Goal: Task Accomplishment & Management: Manage account settings

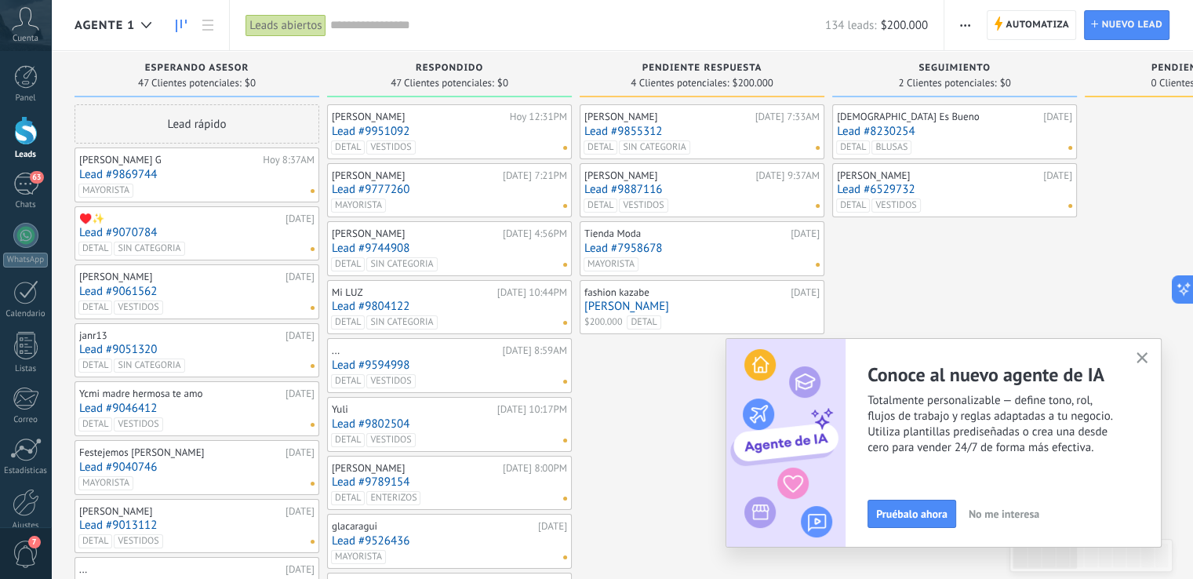
click at [1140, 358] on icon "button" at bounding box center [1142, 358] width 12 height 12
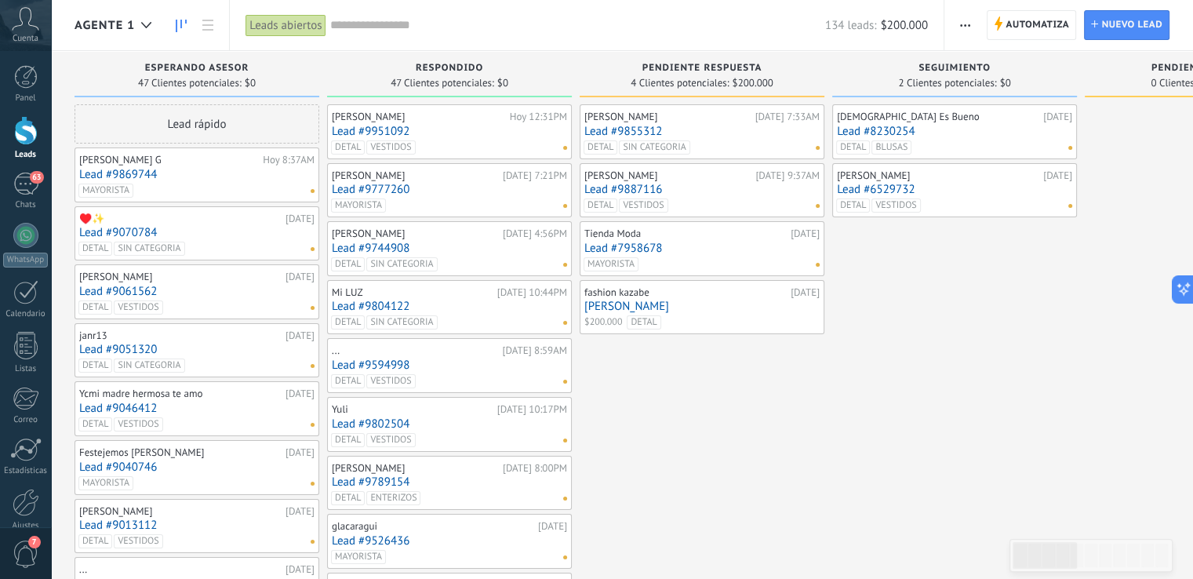
click at [692, 302] on link "[PERSON_NAME]" at bounding box center [701, 306] width 235 height 13
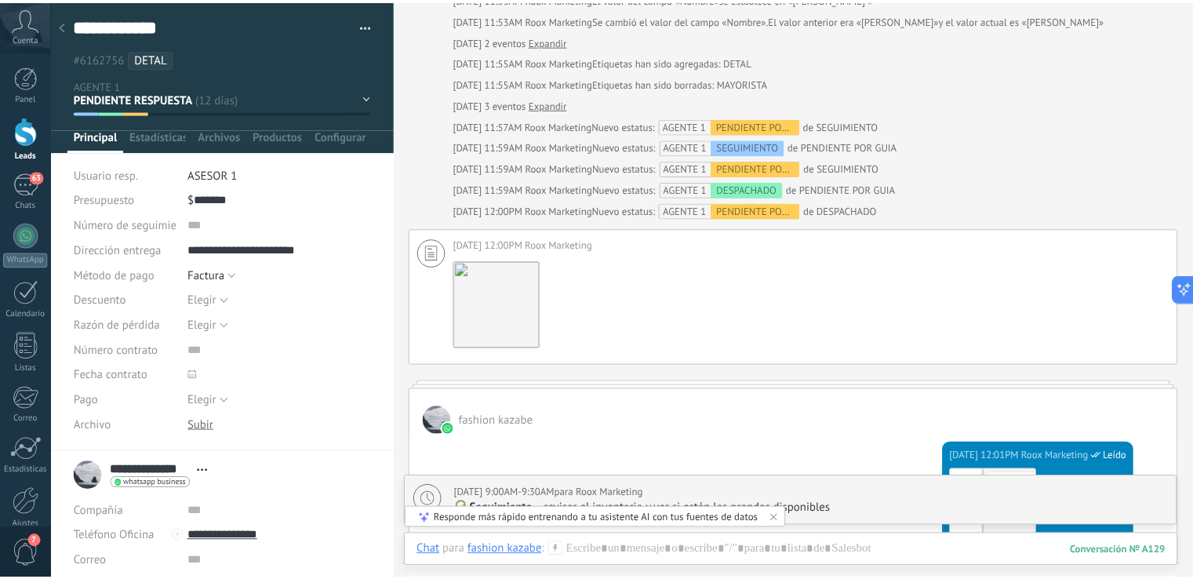
scroll to position [4438, 0]
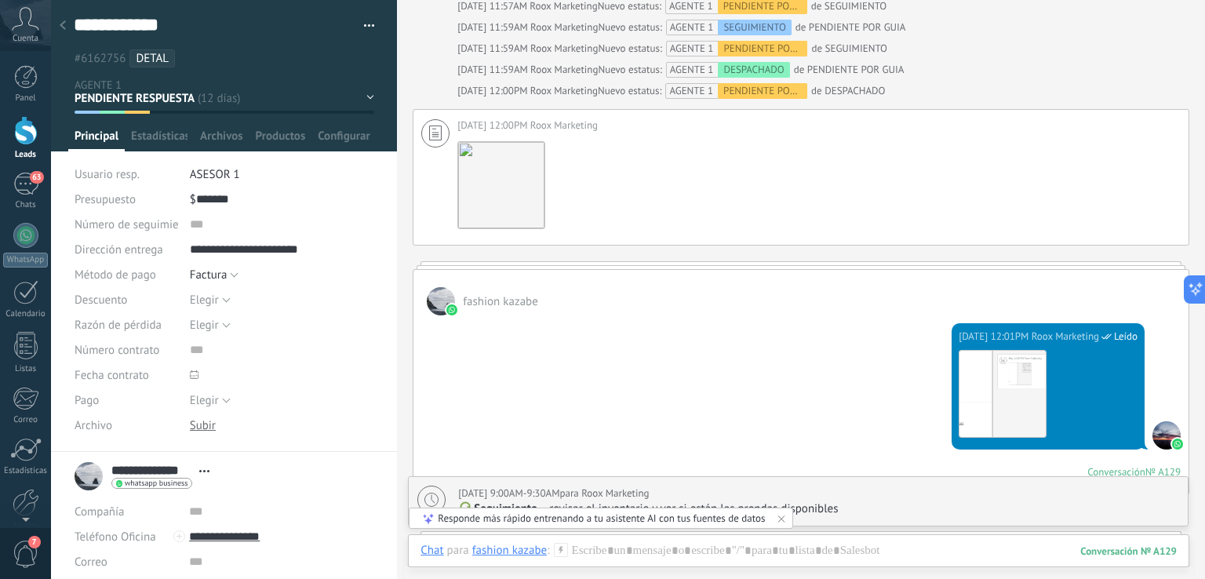
click at [61, 23] on icon at bounding box center [63, 24] width 6 height 9
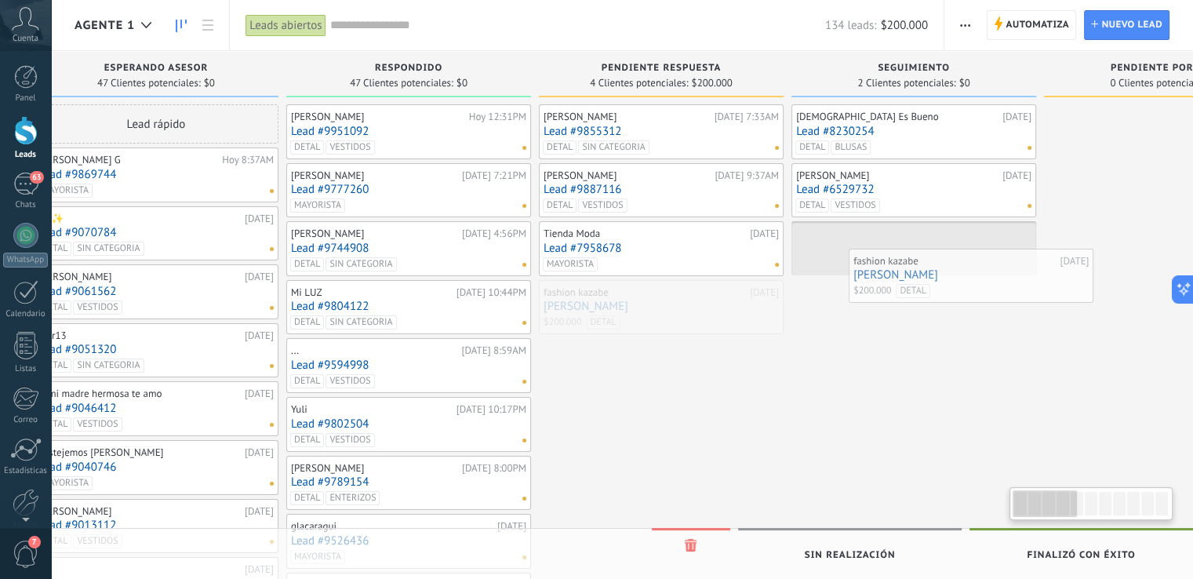
drag, startPoint x: 725, startPoint y: 318, endPoint x: 995, endPoint y: 288, distance: 272.3
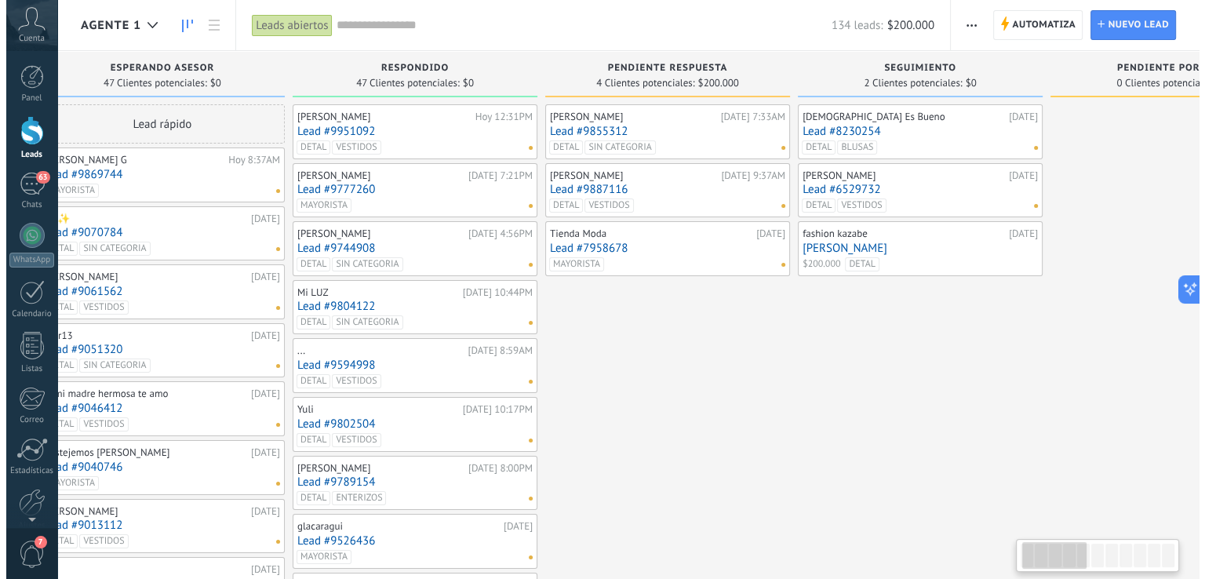
scroll to position [0, 49]
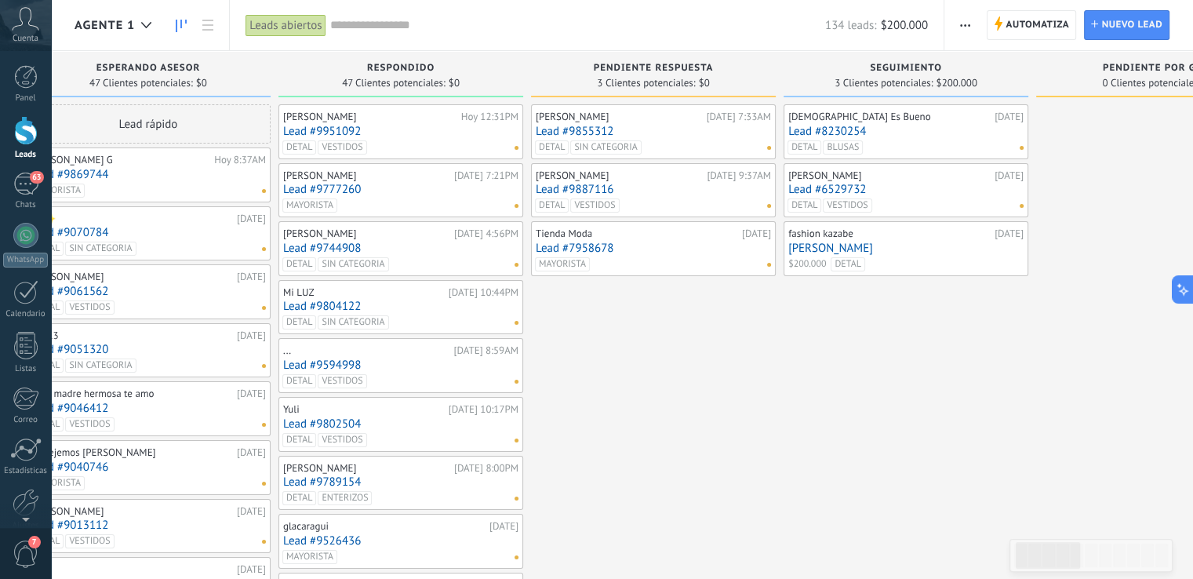
click at [668, 245] on link "Lead #7958678" at bounding box center [653, 248] width 235 height 13
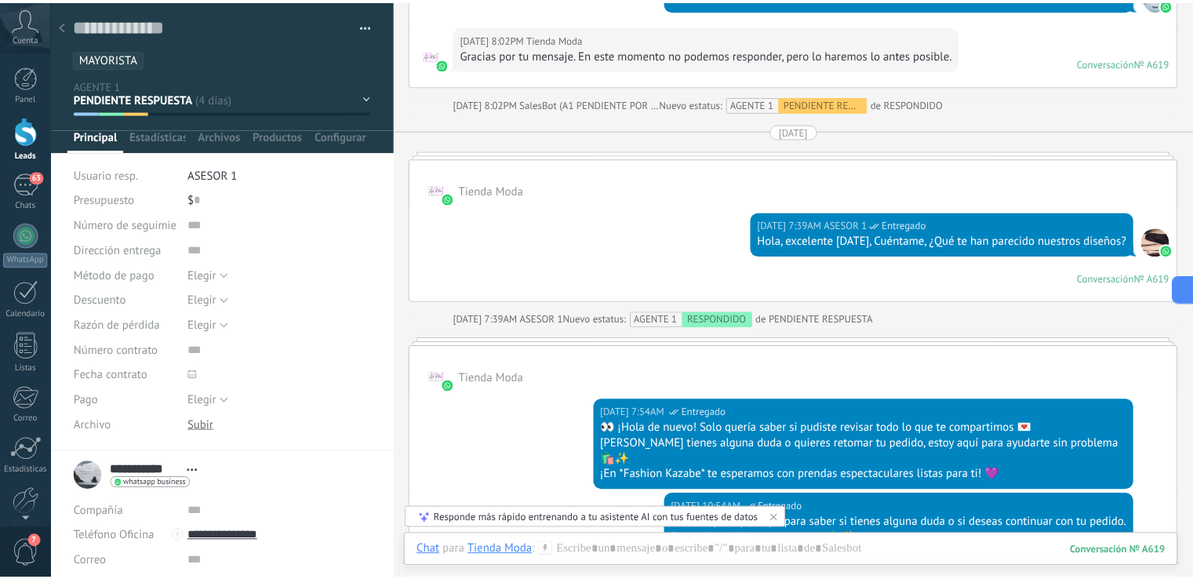
scroll to position [6228, 0]
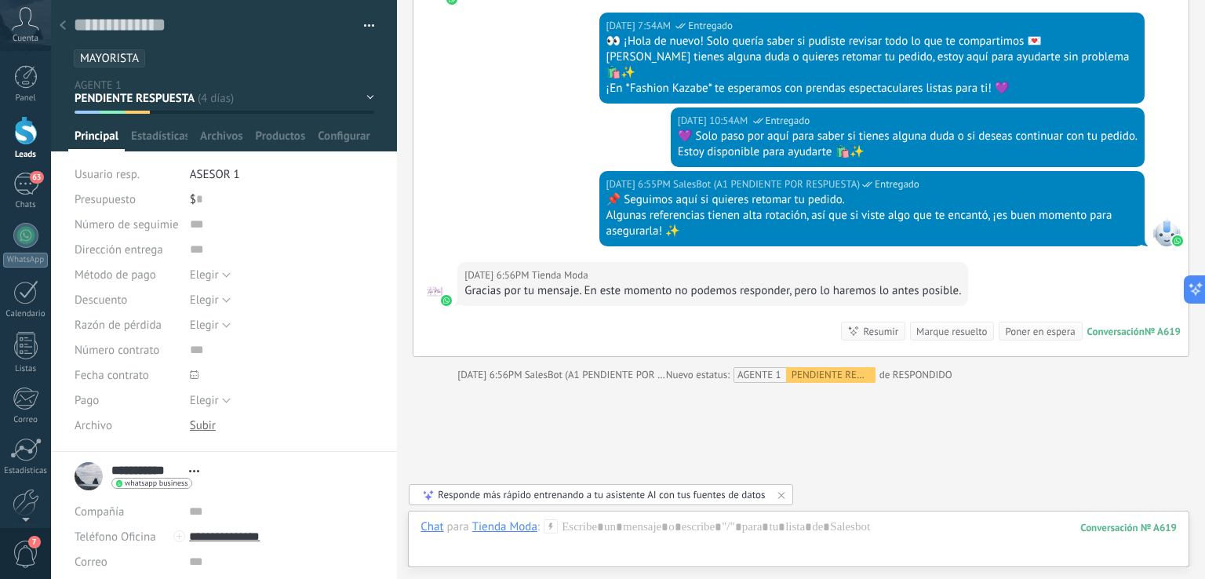
click at [65, 21] on icon at bounding box center [63, 24] width 6 height 9
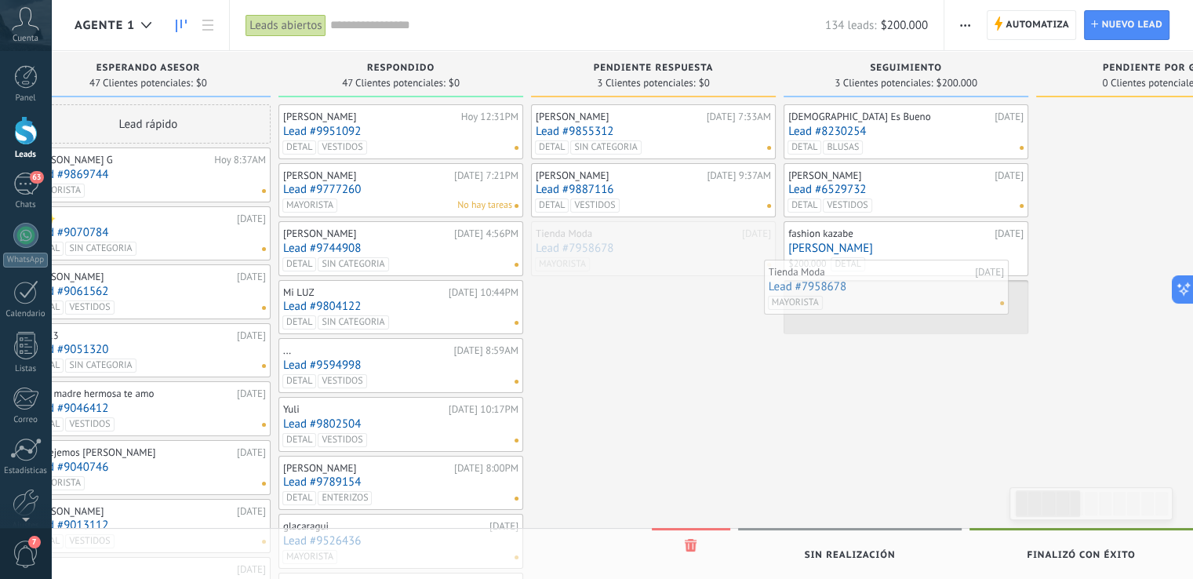
drag, startPoint x: 655, startPoint y: 255, endPoint x: 889, endPoint y: 296, distance: 238.0
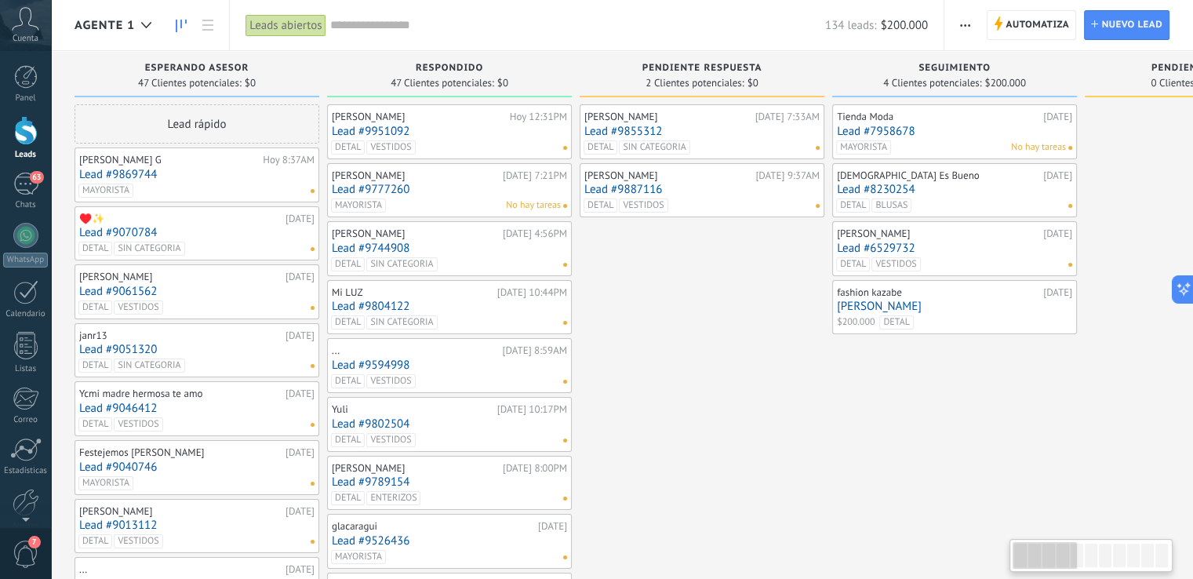
drag, startPoint x: 672, startPoint y: 444, endPoint x: 756, endPoint y: 448, distance: 84.0
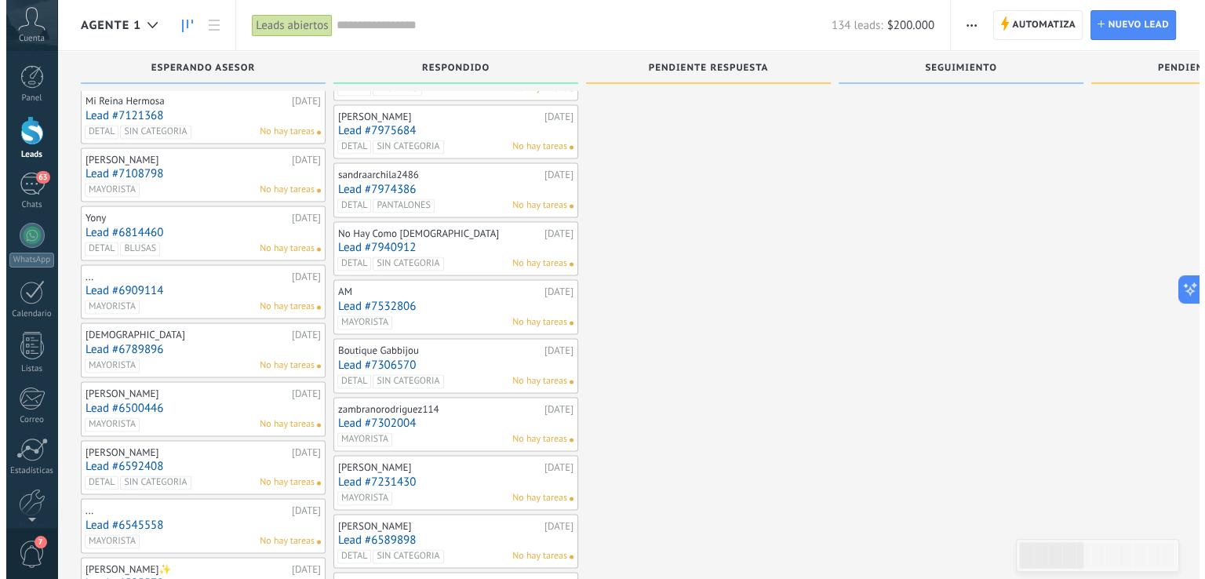
scroll to position [2338, 0]
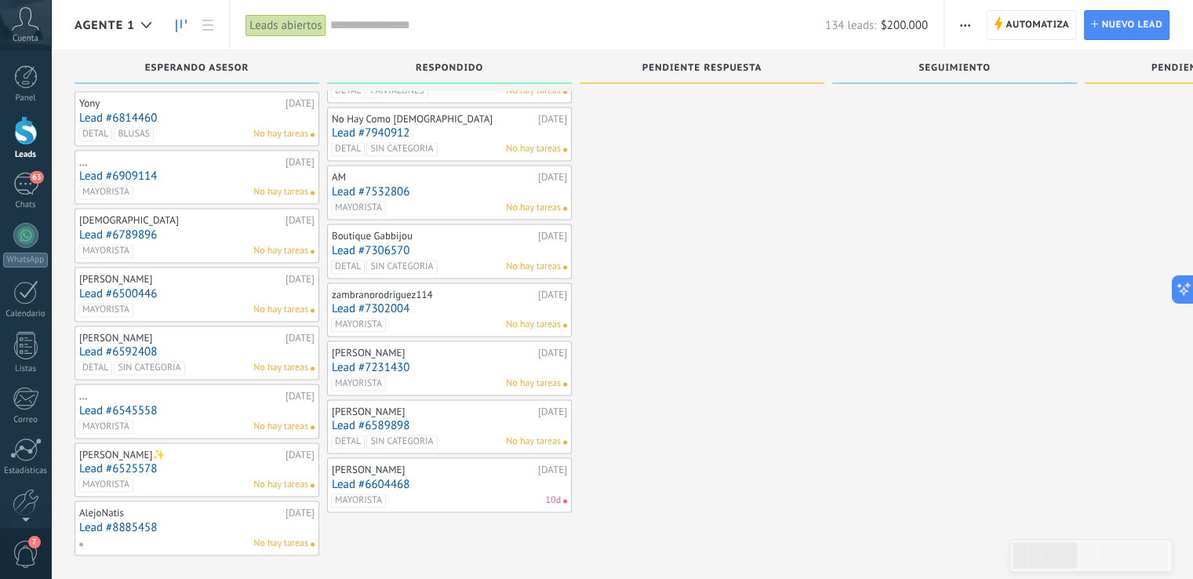
click at [202, 521] on link "Lead #8885458" at bounding box center [196, 527] width 235 height 13
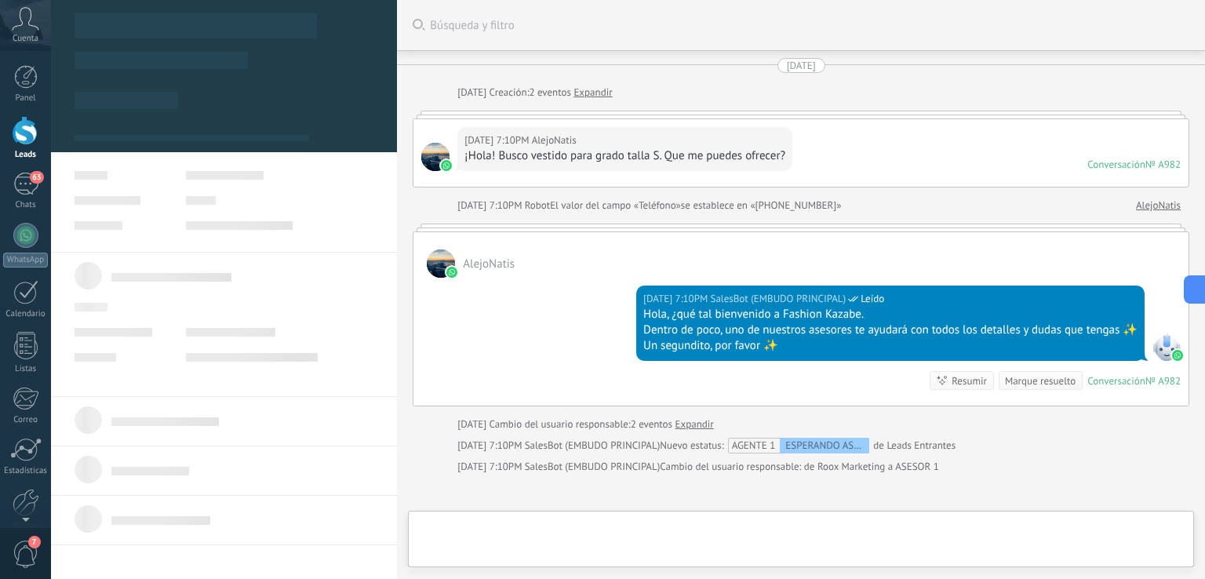
type textarea "**********"
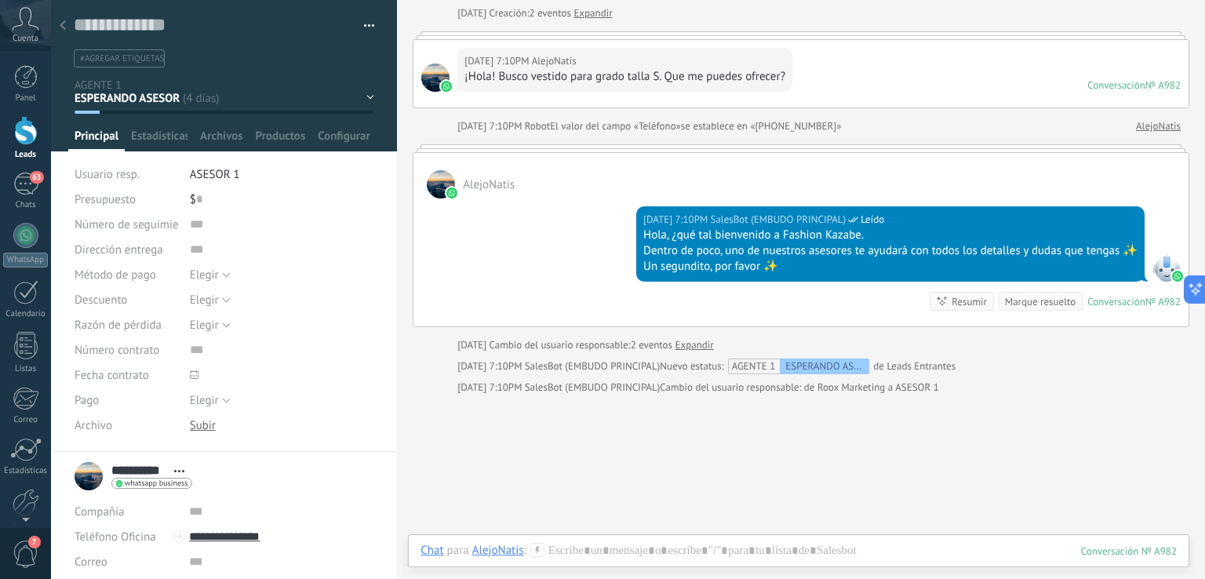
scroll to position [158, 0]
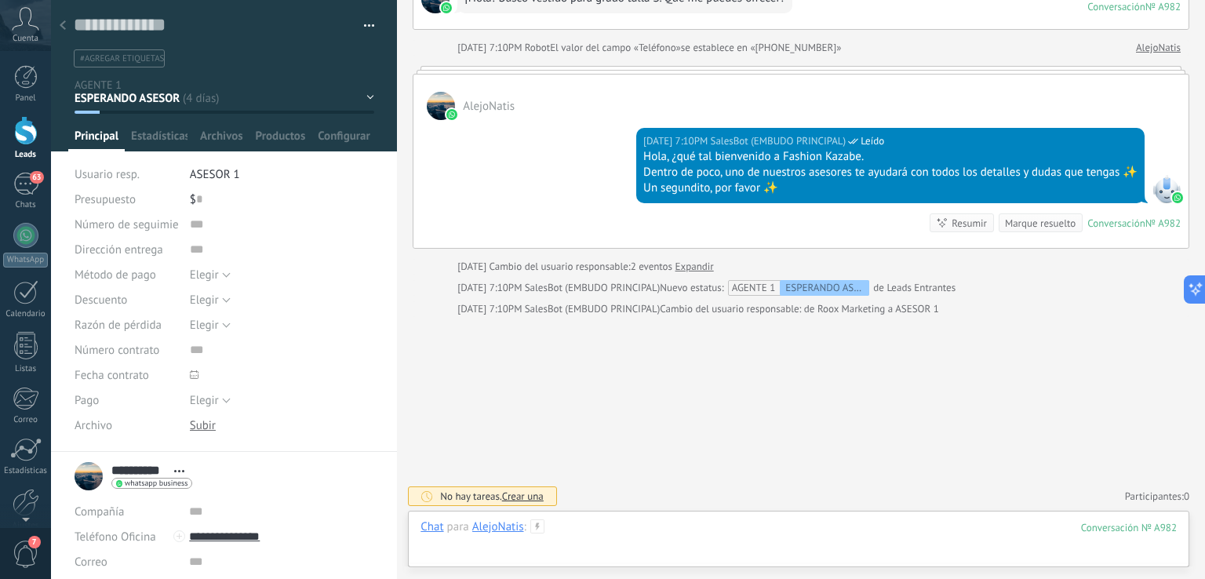
click at [665, 525] on div at bounding box center [798, 542] width 756 height 47
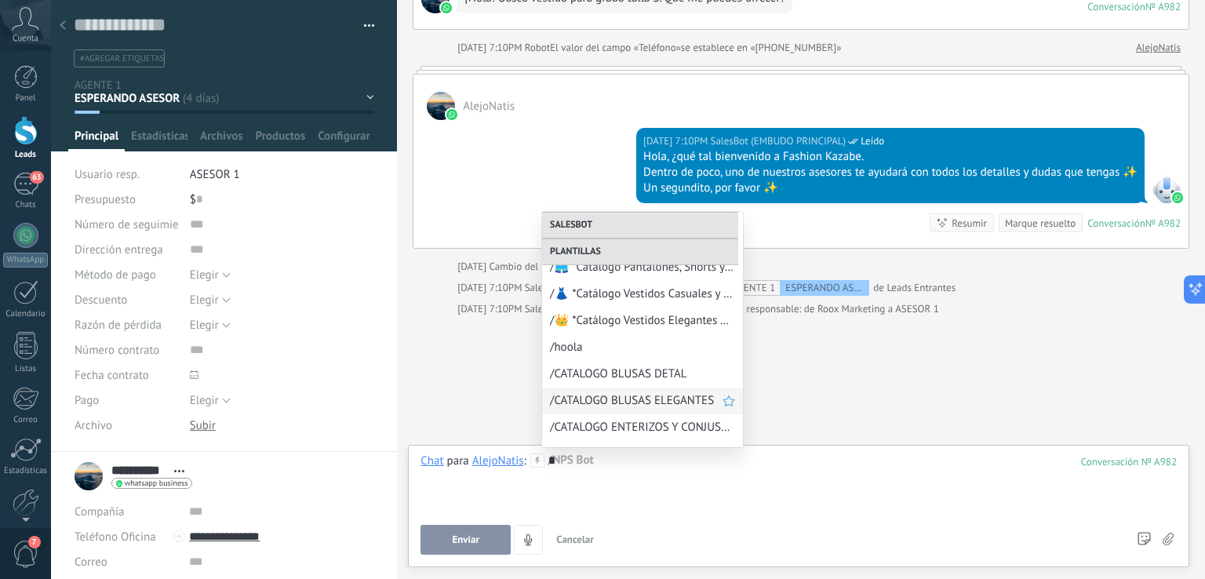
scroll to position [784, 0]
click at [858, 368] on div "Buscar Búsqueda y filtro Carga más [DATE] [DATE] Creación: 2 eventos Expandir […" at bounding box center [801, 211] width 808 height 738
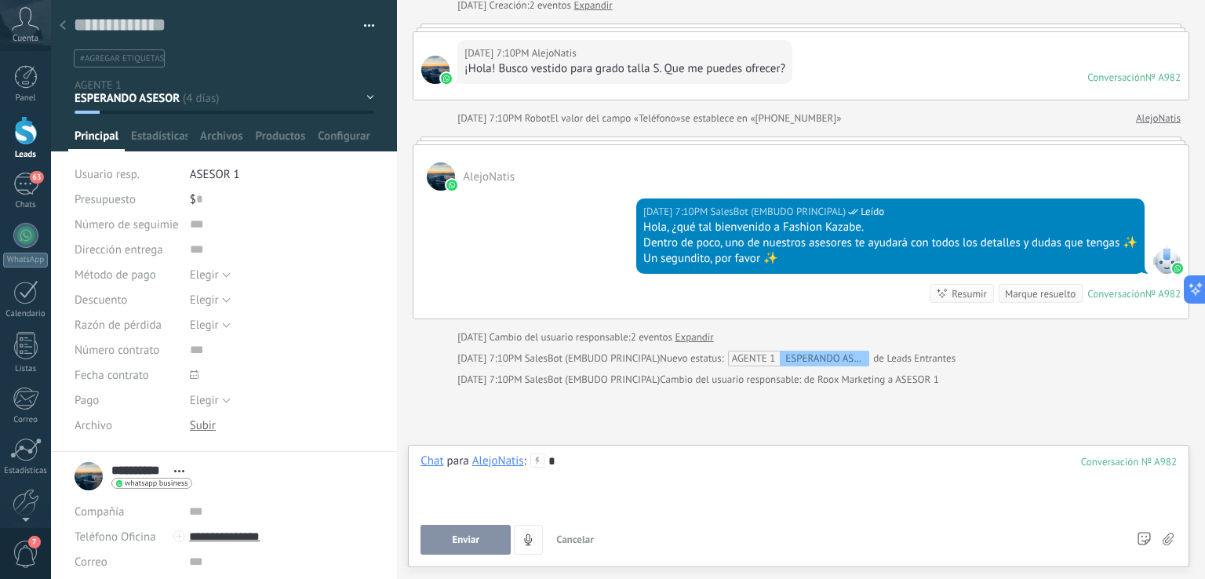
scroll to position [158, 0]
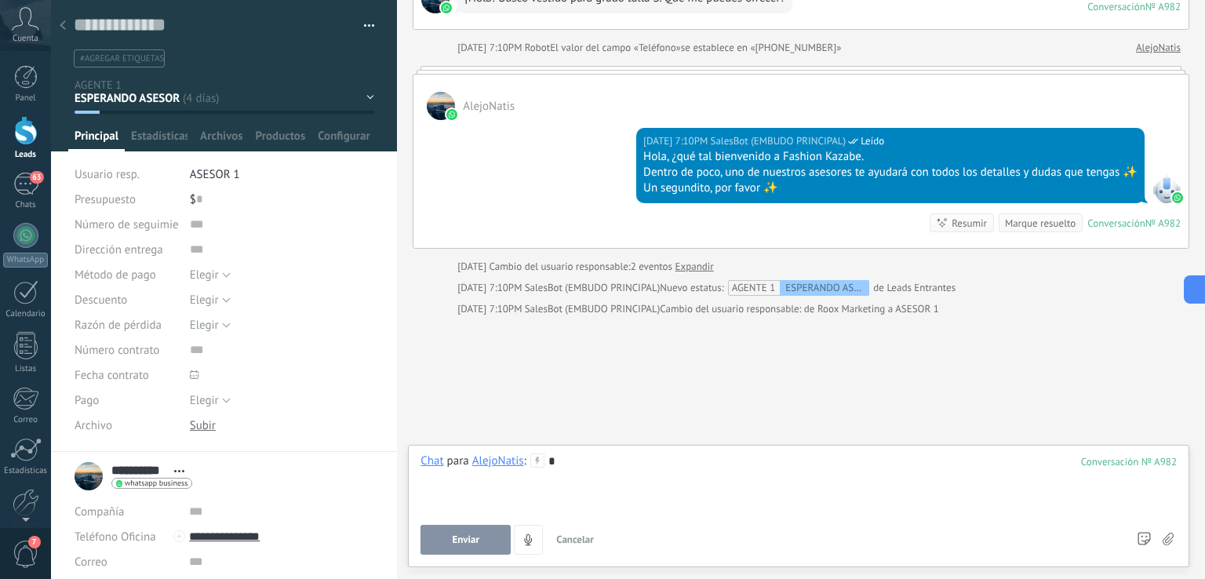
click at [605, 464] on div "*" at bounding box center [798, 483] width 756 height 60
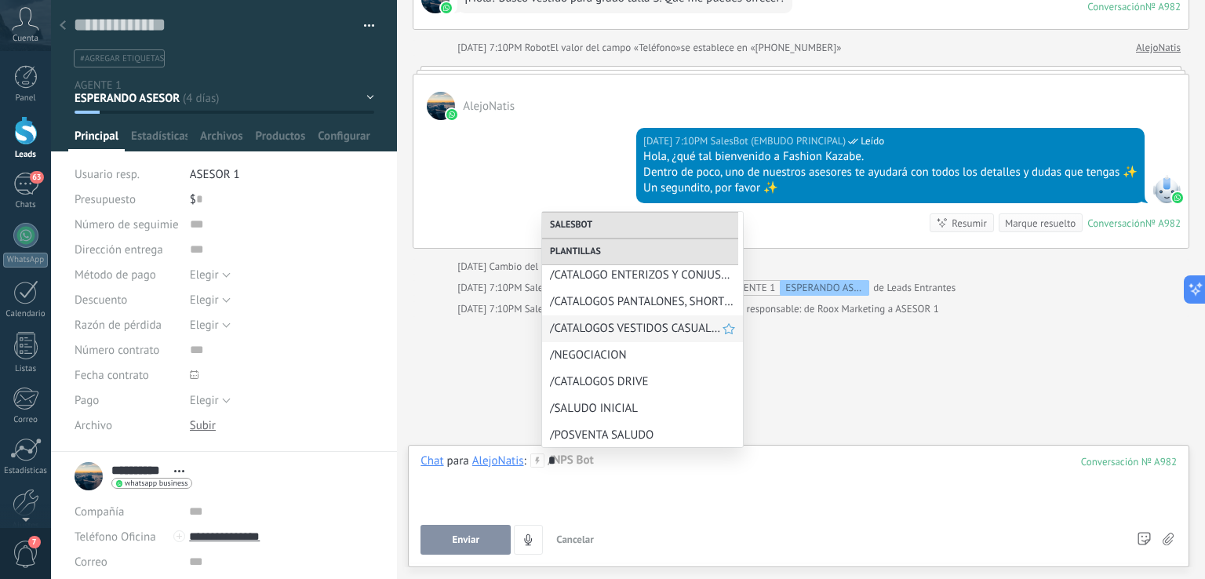
scroll to position [940, 0]
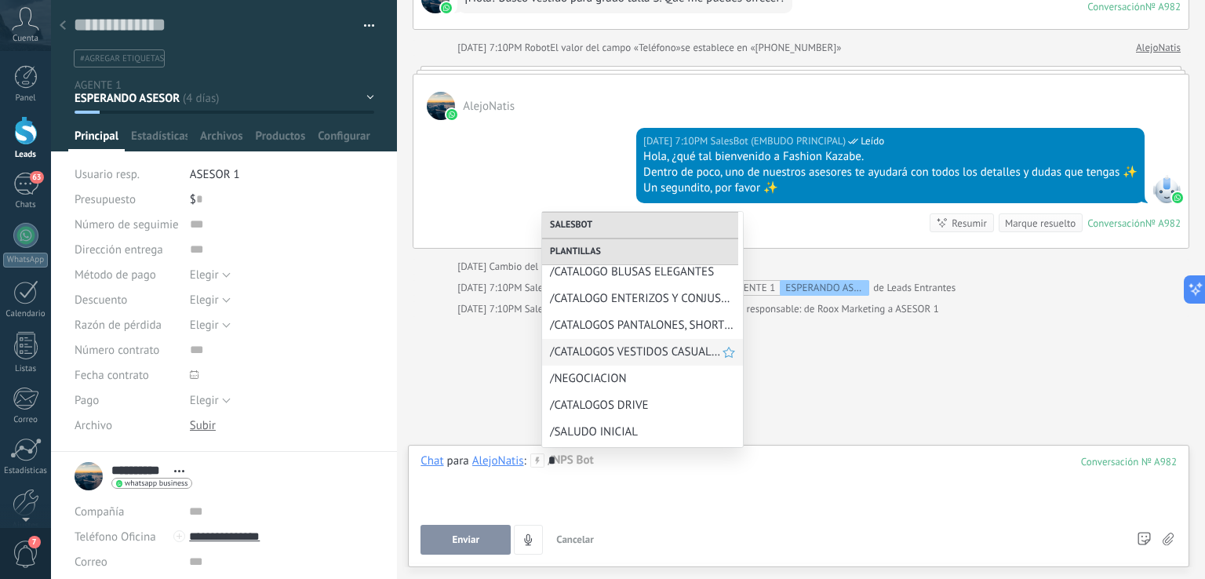
click at [628, 352] on span "/CATALOGOS VESTIDOS CASUALES Y PLAYEROS" at bounding box center [636, 351] width 173 height 15
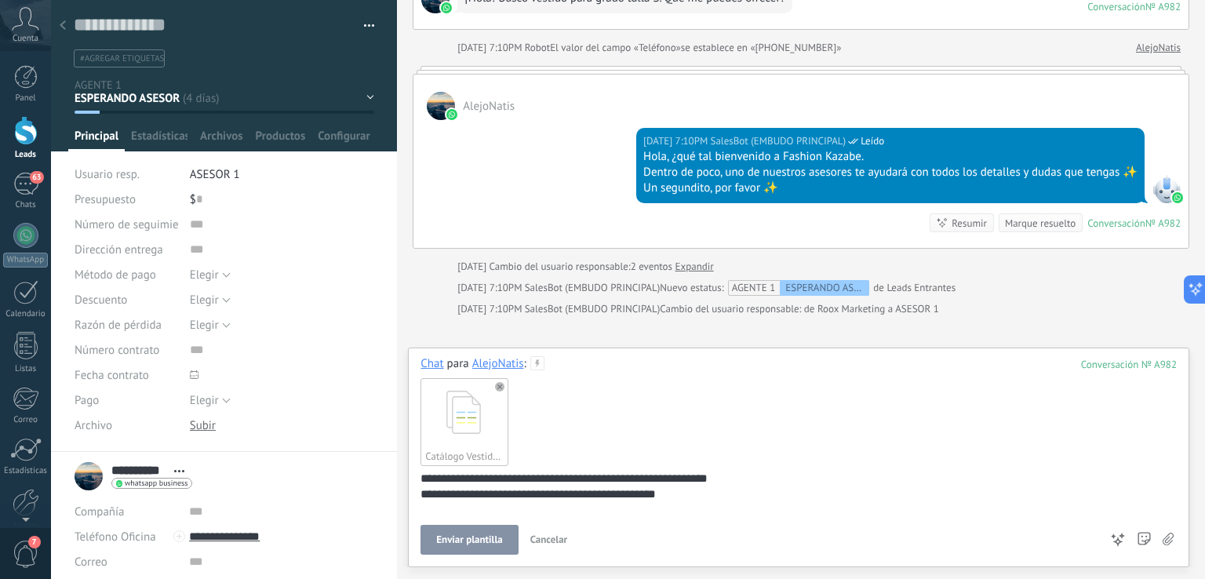
click at [474, 540] on span "Enviar plantilla" at bounding box center [469, 539] width 66 height 11
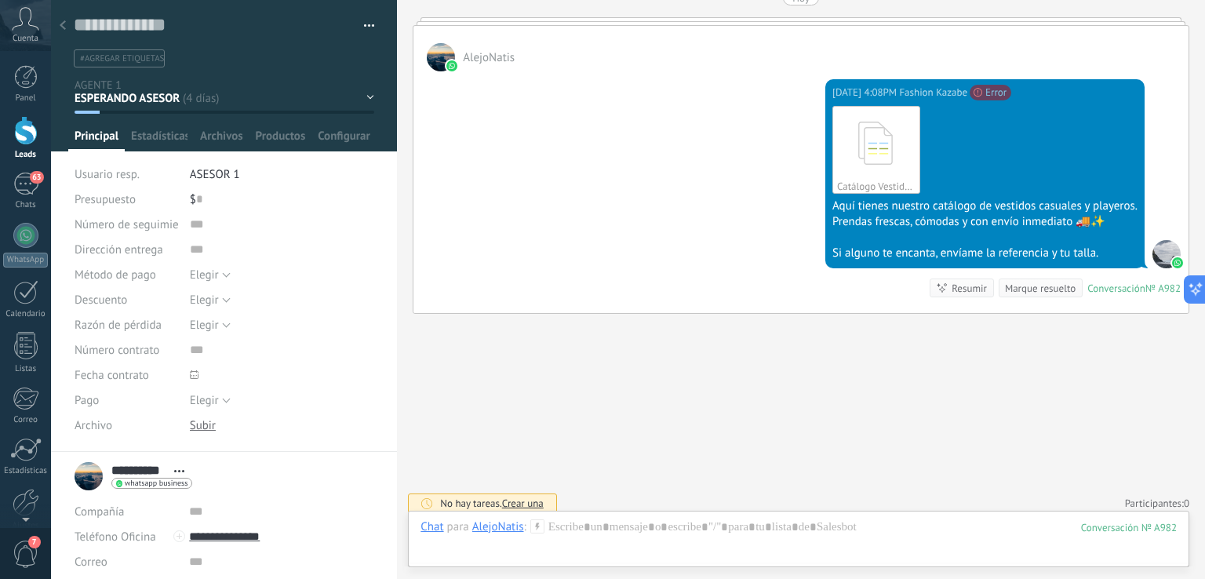
scroll to position [502, 0]
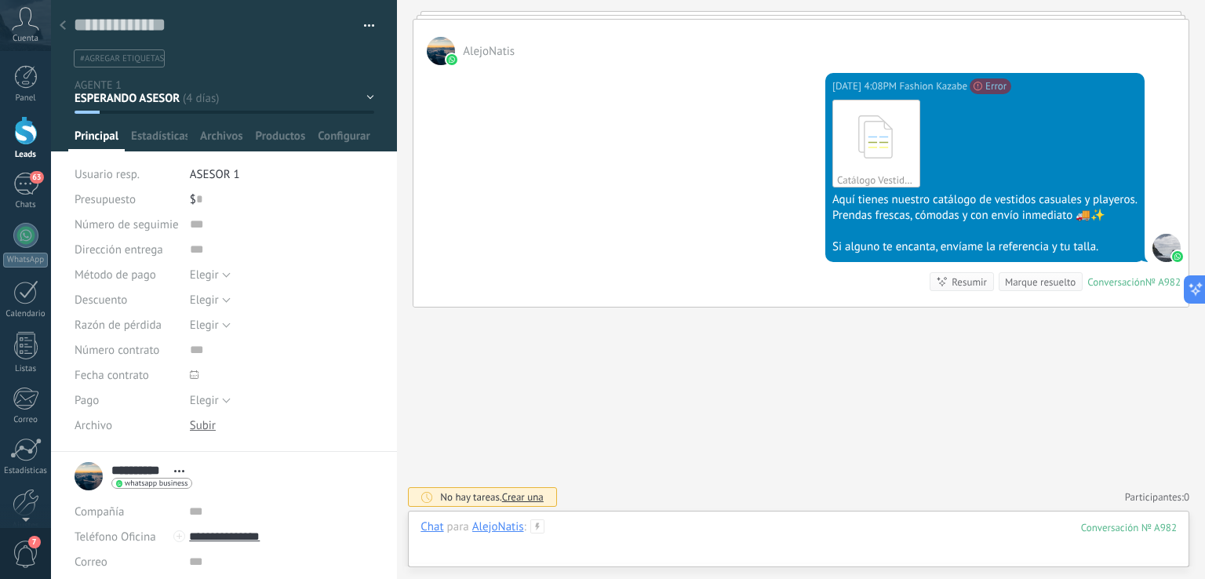
click at [615, 533] on div at bounding box center [798, 542] width 756 height 47
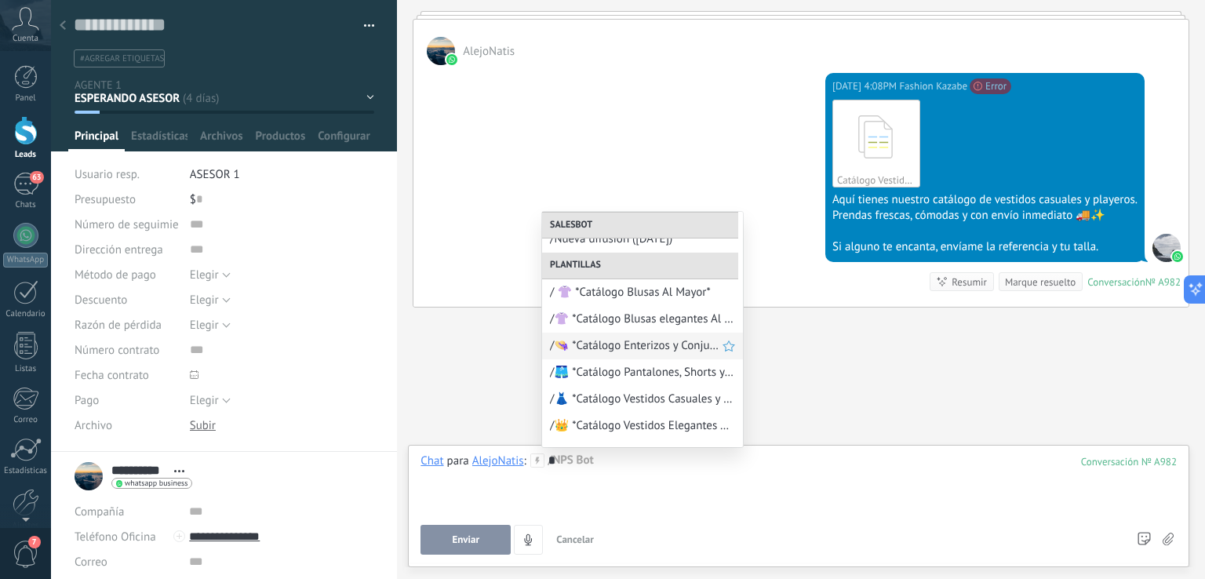
scroll to position [784, 0]
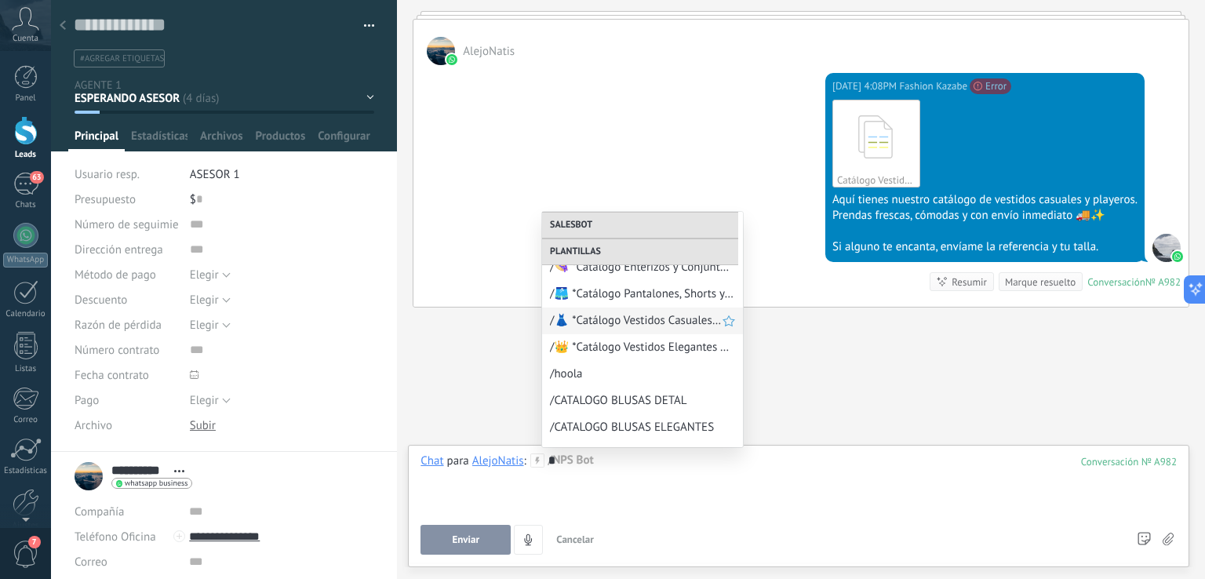
click at [630, 322] on span "/👗 *Catálogo Vestidos Casuales y Playeros*" at bounding box center [636, 320] width 173 height 15
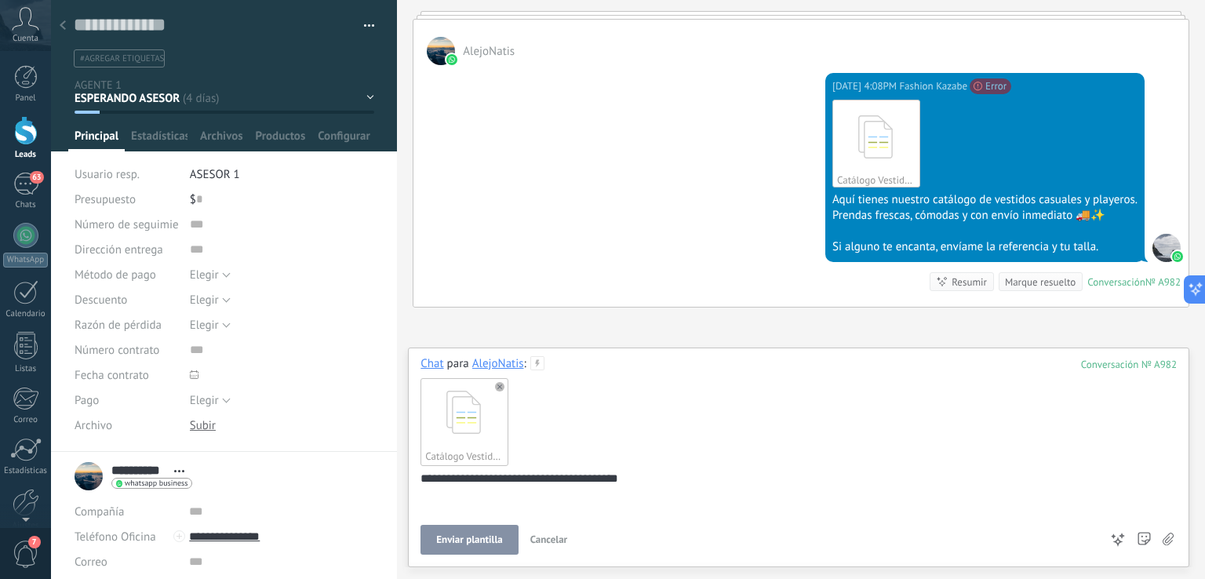
click at [488, 537] on span "Enviar plantilla" at bounding box center [469, 539] width 66 height 11
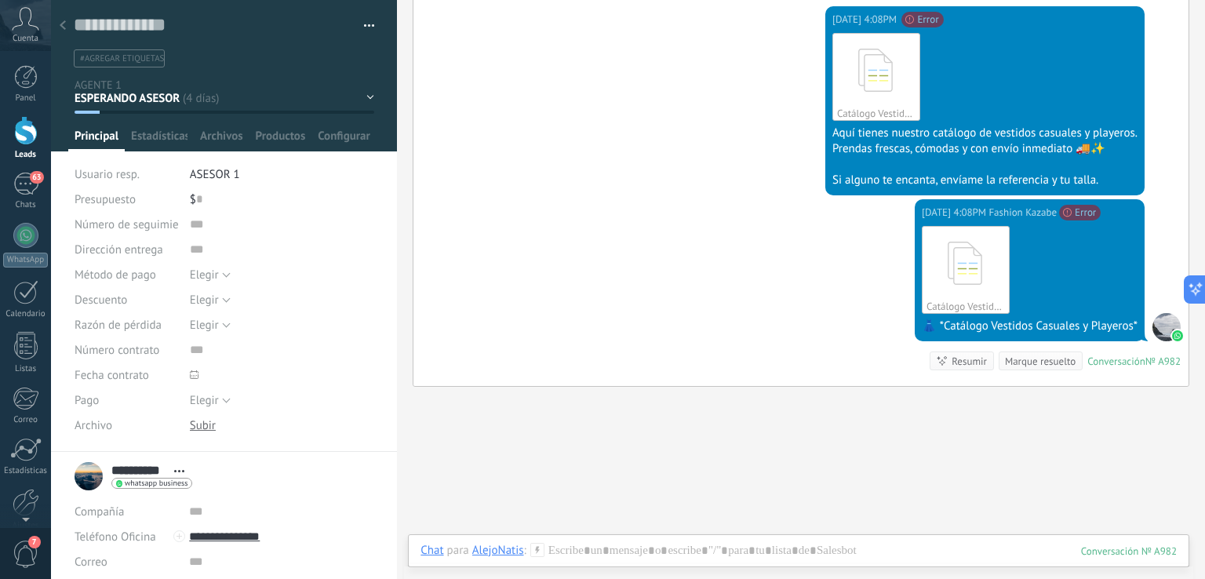
scroll to position [647, 0]
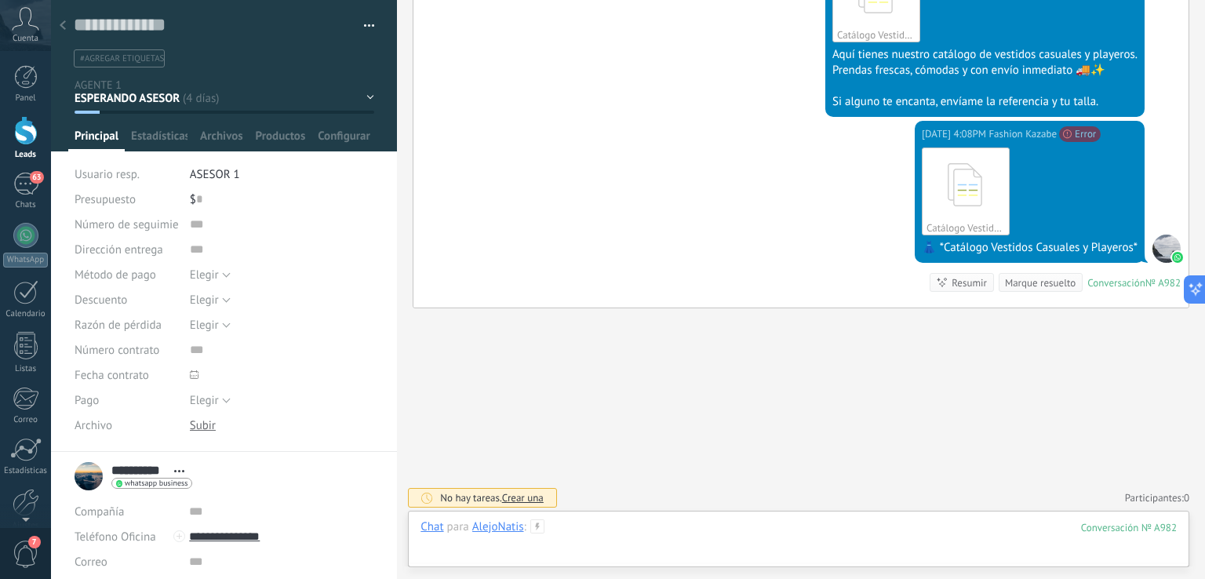
click at [714, 533] on div at bounding box center [798, 542] width 756 height 47
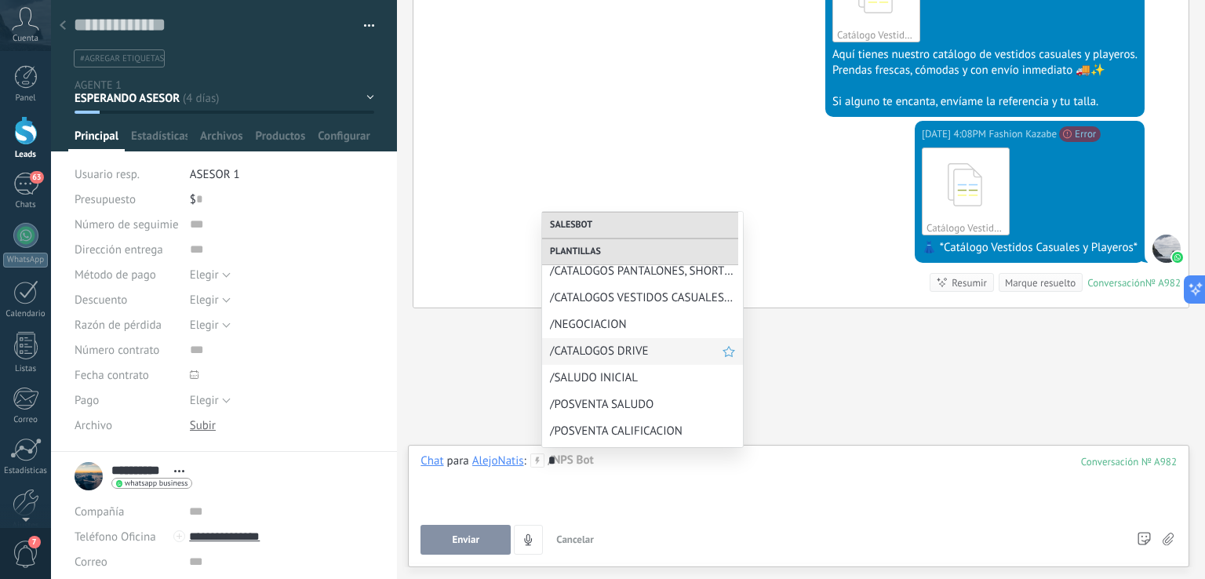
scroll to position [1018, 0]
click at [613, 357] on span "/SALUDO INICIAL" at bounding box center [636, 353] width 173 height 15
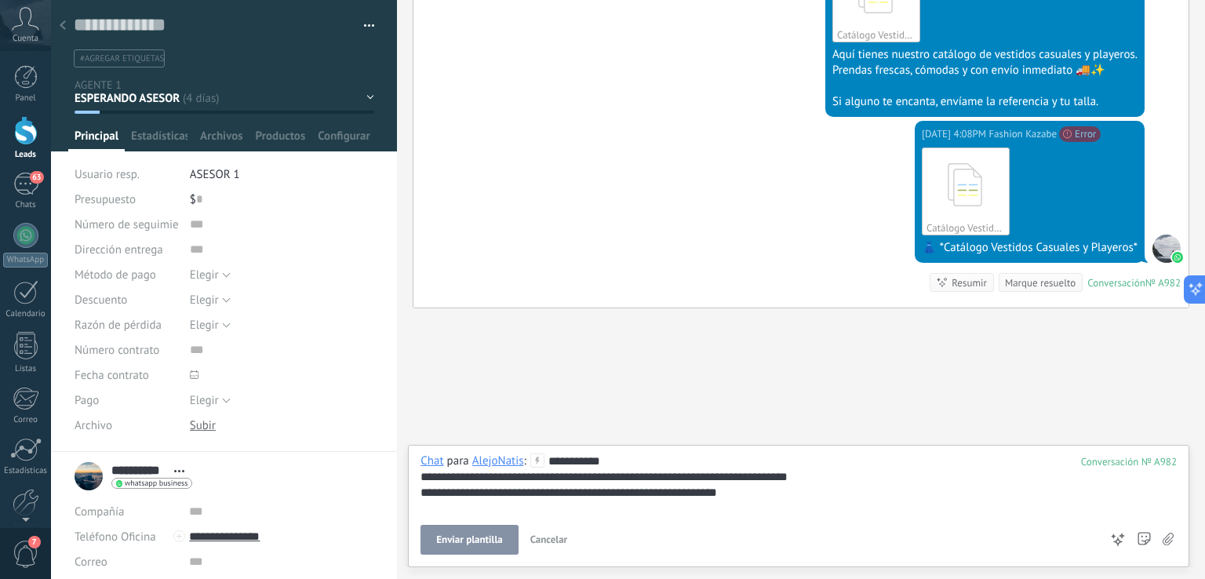
click at [481, 540] on span "Enviar plantilla" at bounding box center [469, 539] width 66 height 11
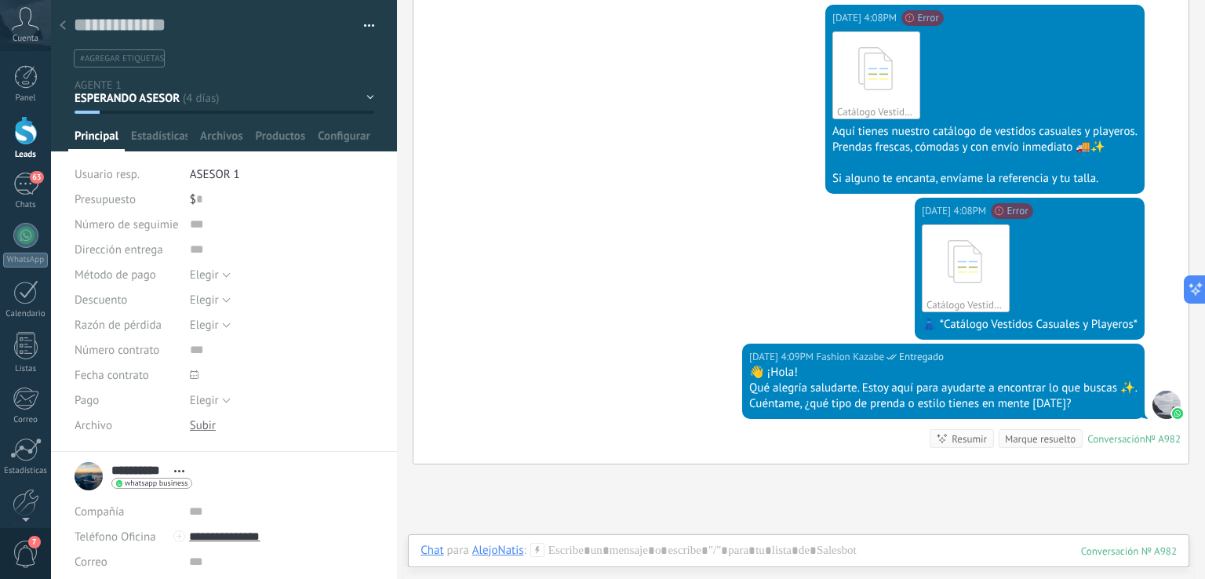
scroll to position [727, 0]
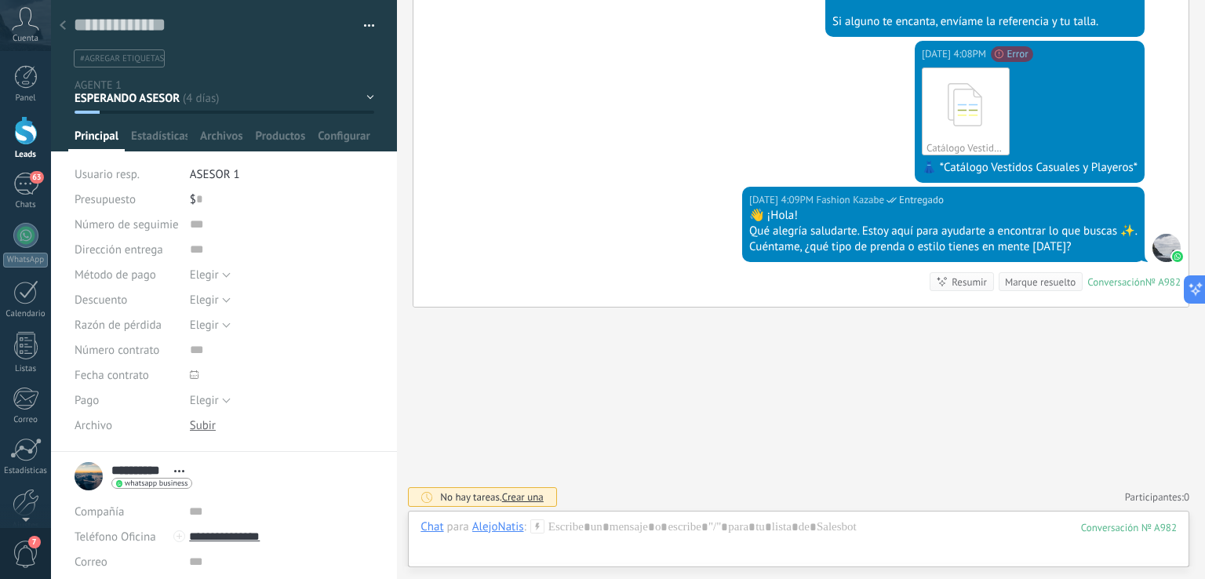
click at [0, 0] on div "ESPERANDO ASESOR RESPONDIDO PENDIENTE RESPUESTA SEGUIMIENTO PENDIENTE POR GUIA …" at bounding box center [0, 0] width 0 height 0
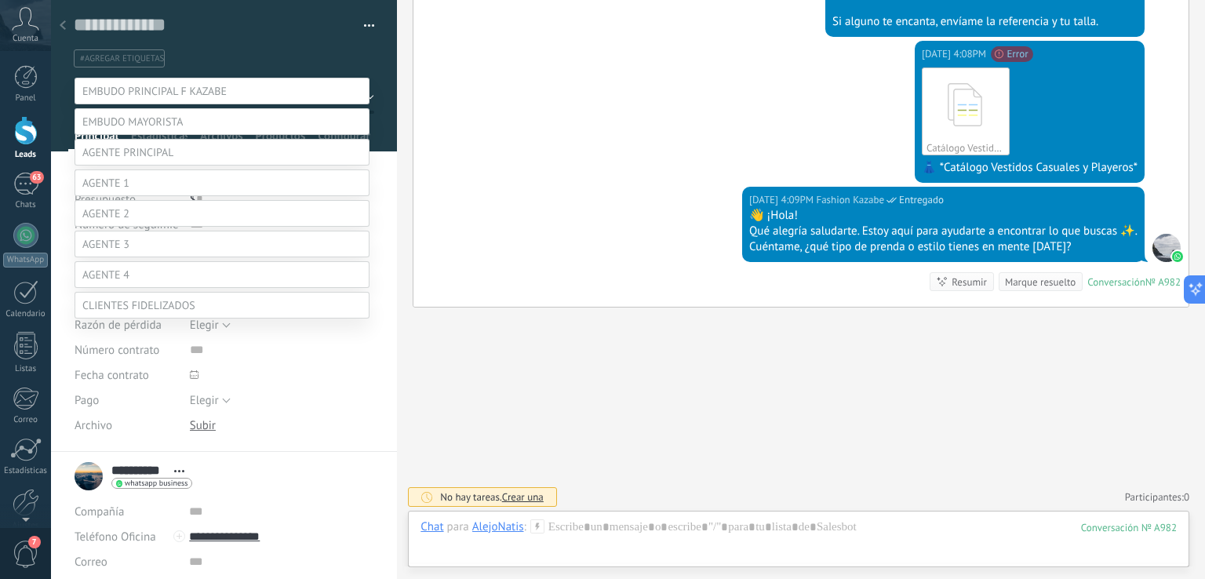
scroll to position [91, 0]
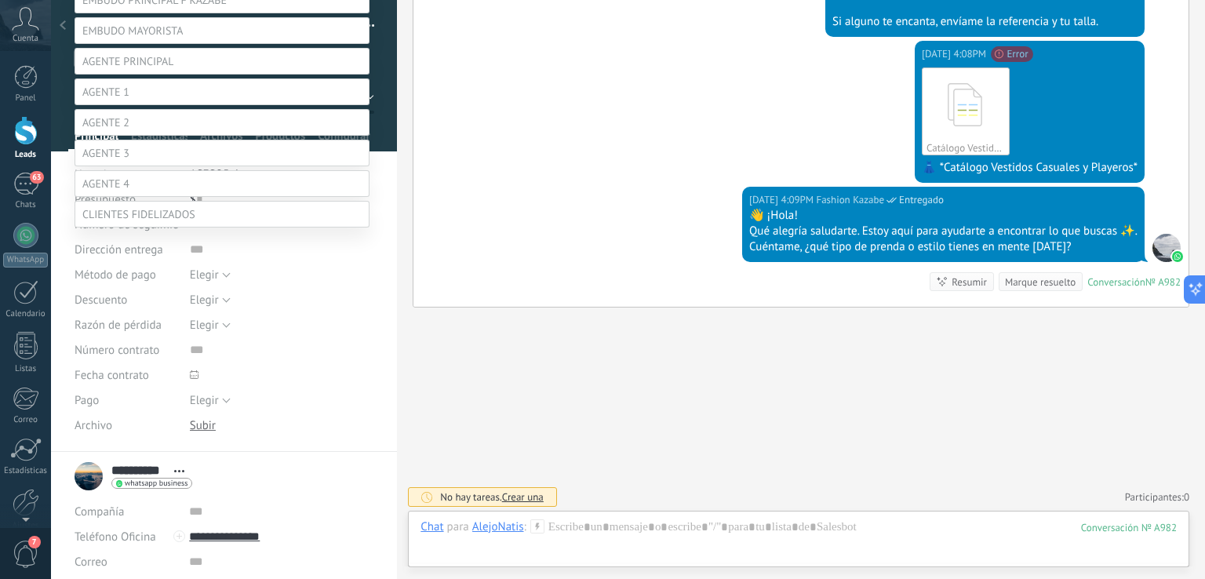
click at [0, 0] on label "RESPONDIDO" at bounding box center [0, 0] width 0 height 0
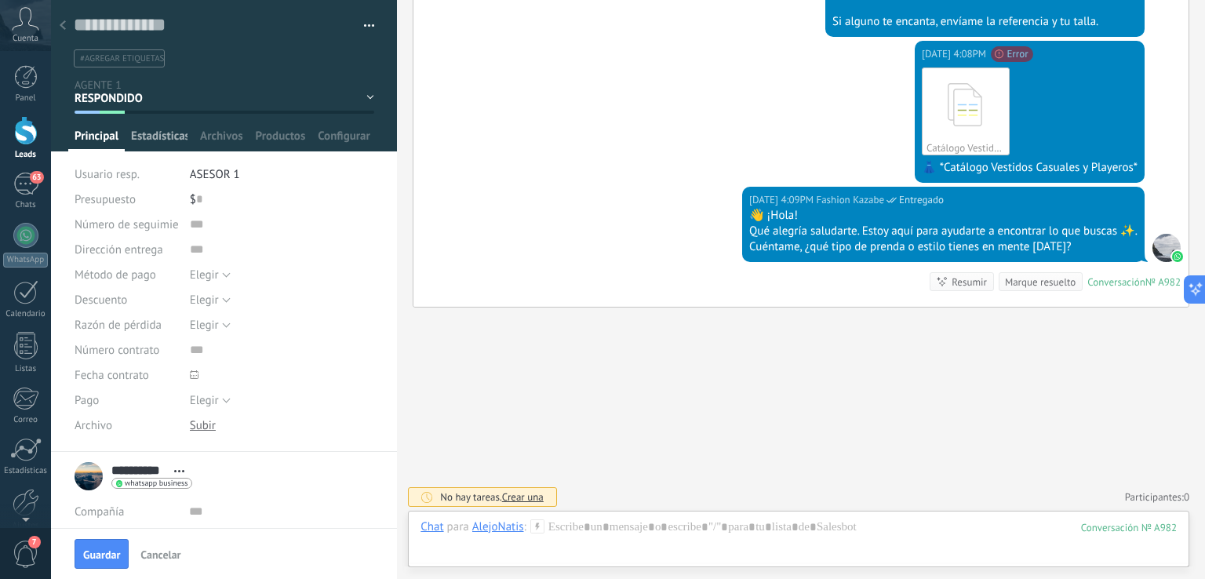
scroll to position [0, 0]
click at [67, 26] on div at bounding box center [63, 26] width 22 height 31
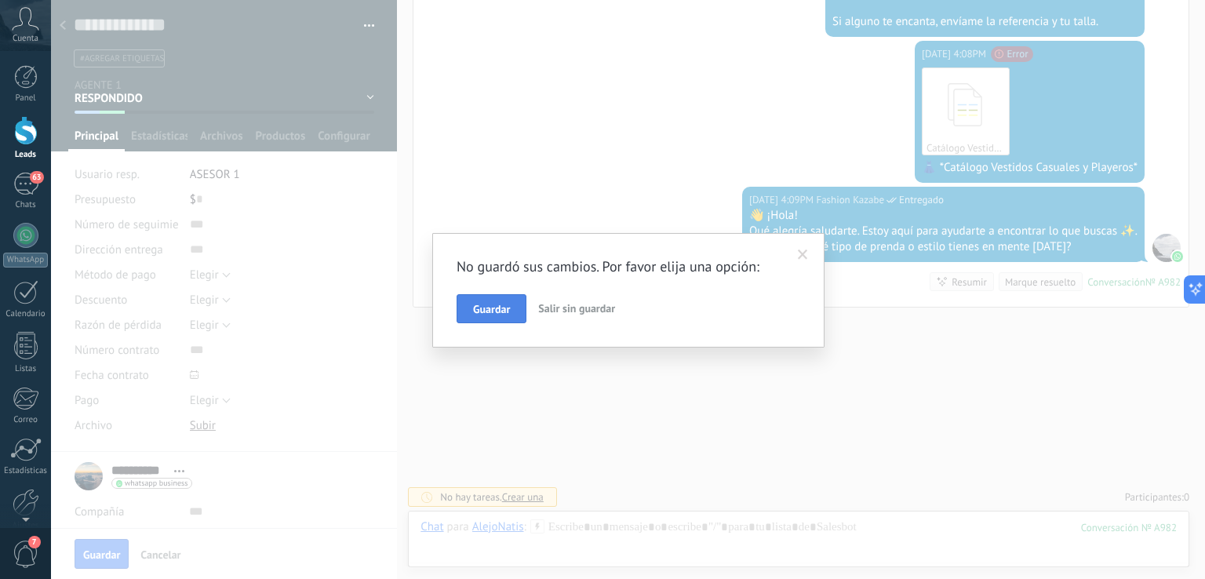
click at [499, 307] on span "Guardar" at bounding box center [491, 309] width 37 height 11
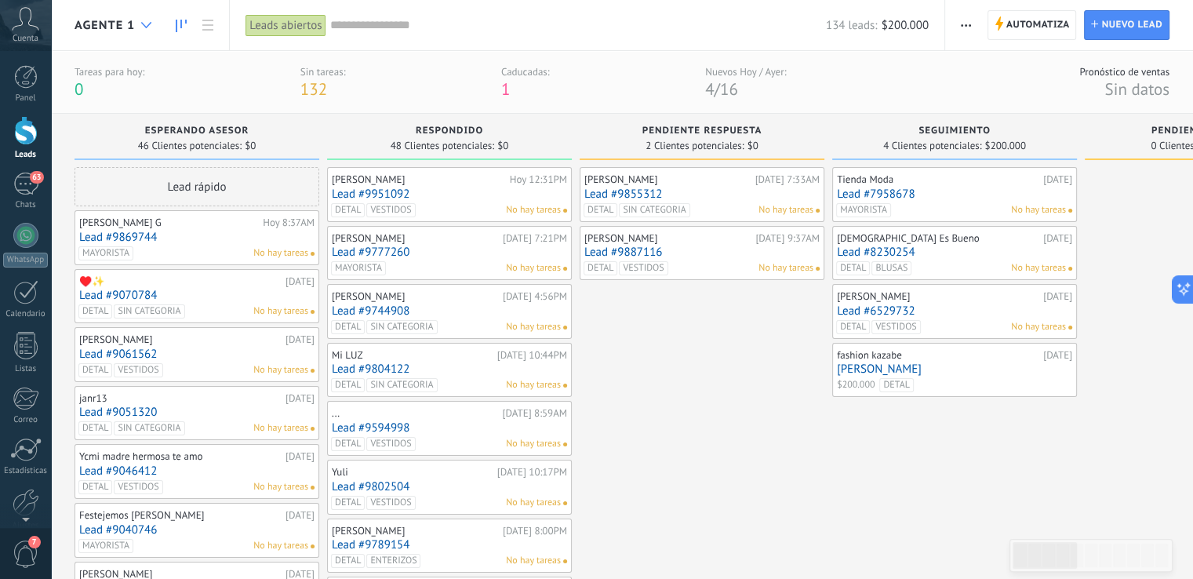
click at [149, 30] on div at bounding box center [146, 25] width 26 height 31
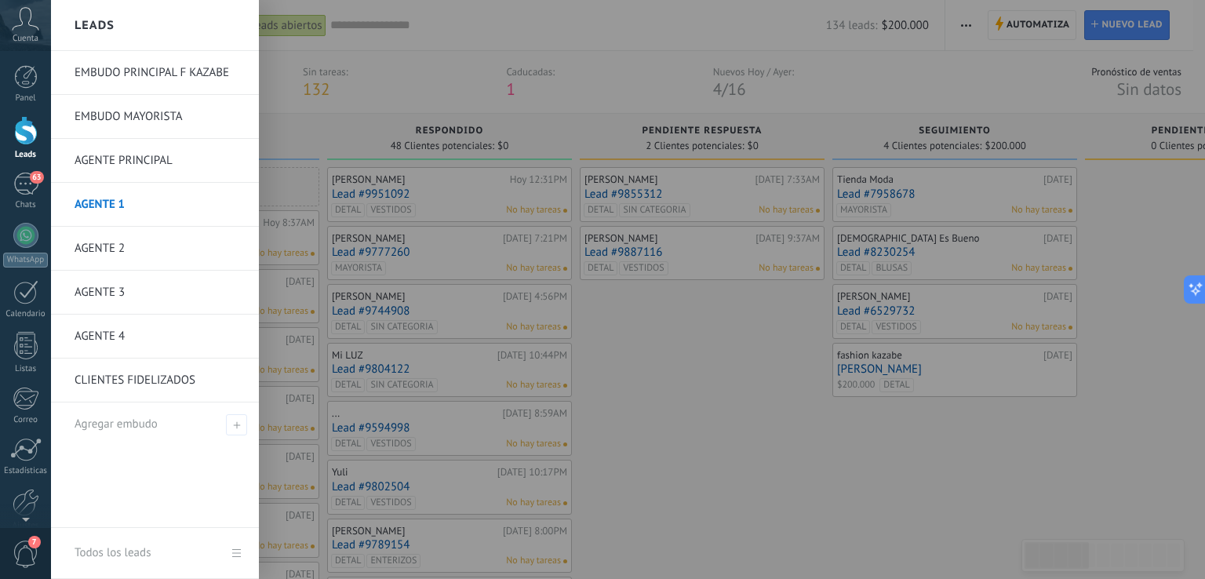
click at [104, 249] on link "AGENTE 2" at bounding box center [159, 249] width 169 height 44
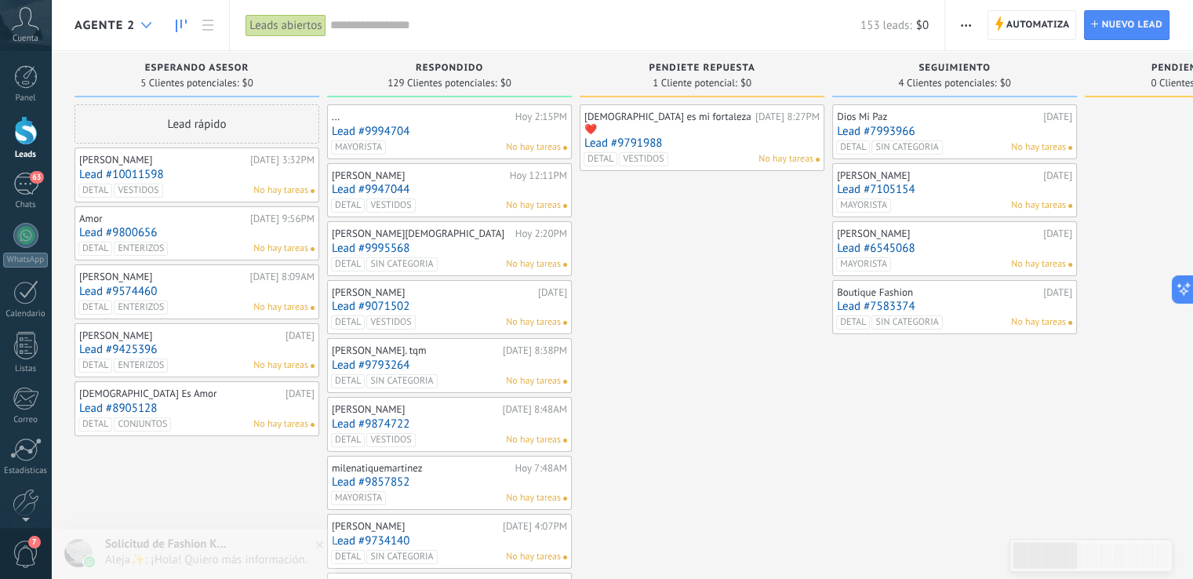
click at [146, 22] on icon at bounding box center [146, 25] width 10 height 6
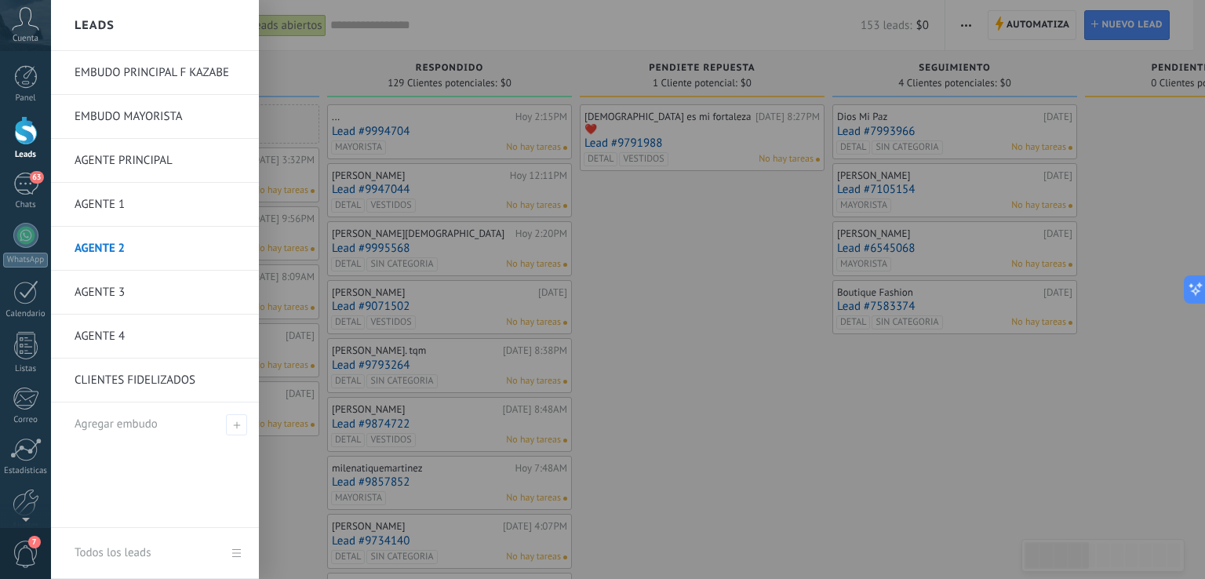
click at [112, 198] on link "AGENTE 1" at bounding box center [159, 205] width 169 height 44
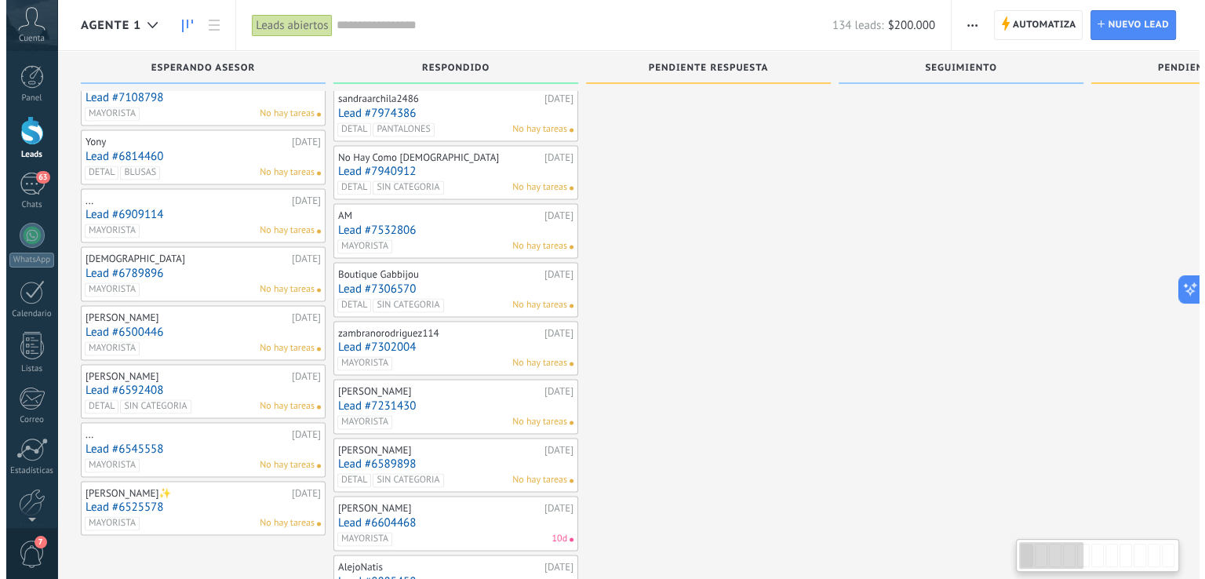
scroll to position [2353, 0]
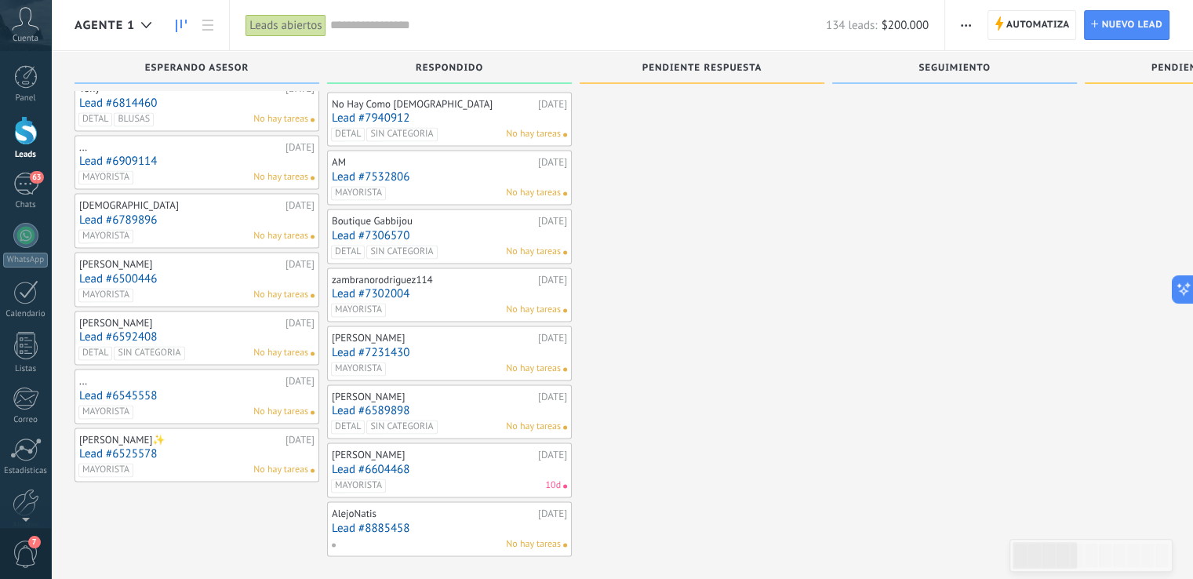
click at [209, 447] on link "Lead #6525578" at bounding box center [196, 453] width 235 height 13
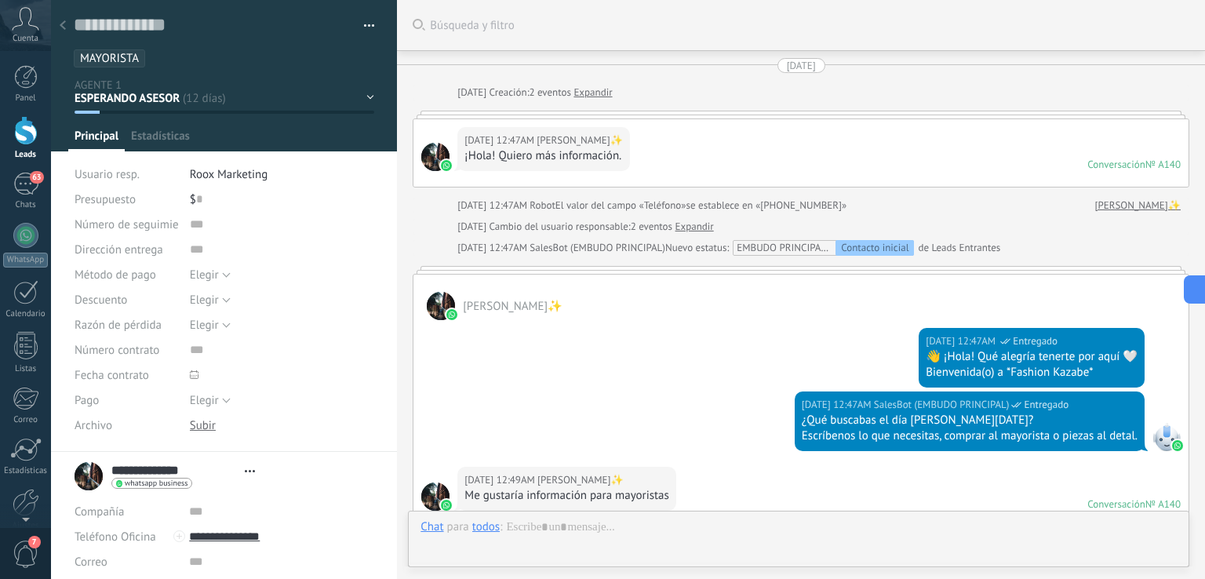
type textarea "**********"
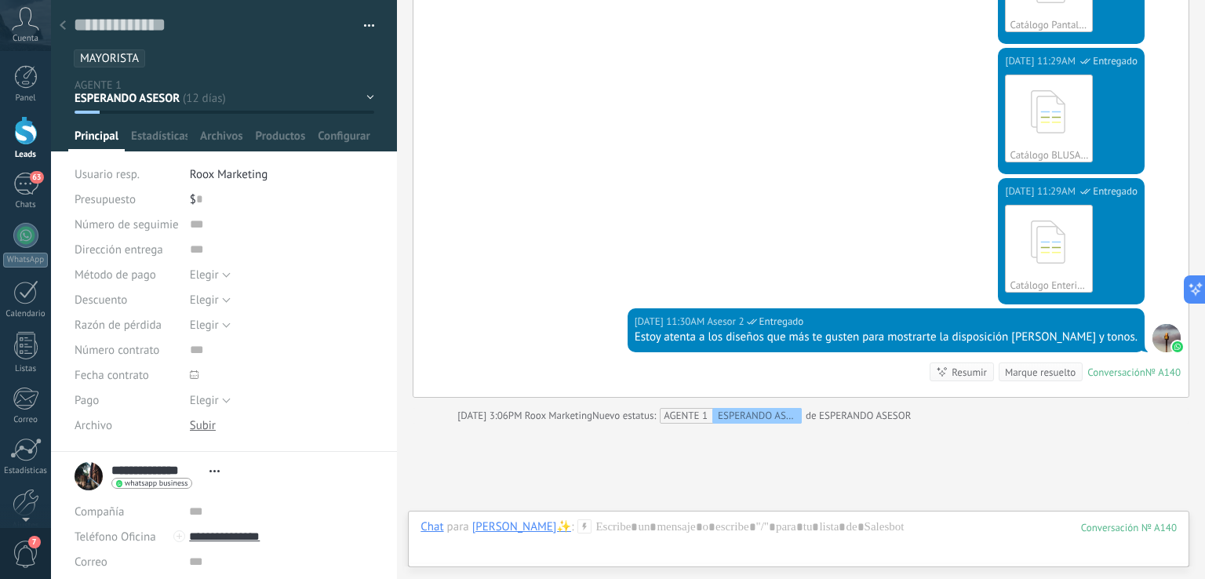
scroll to position [2702, 0]
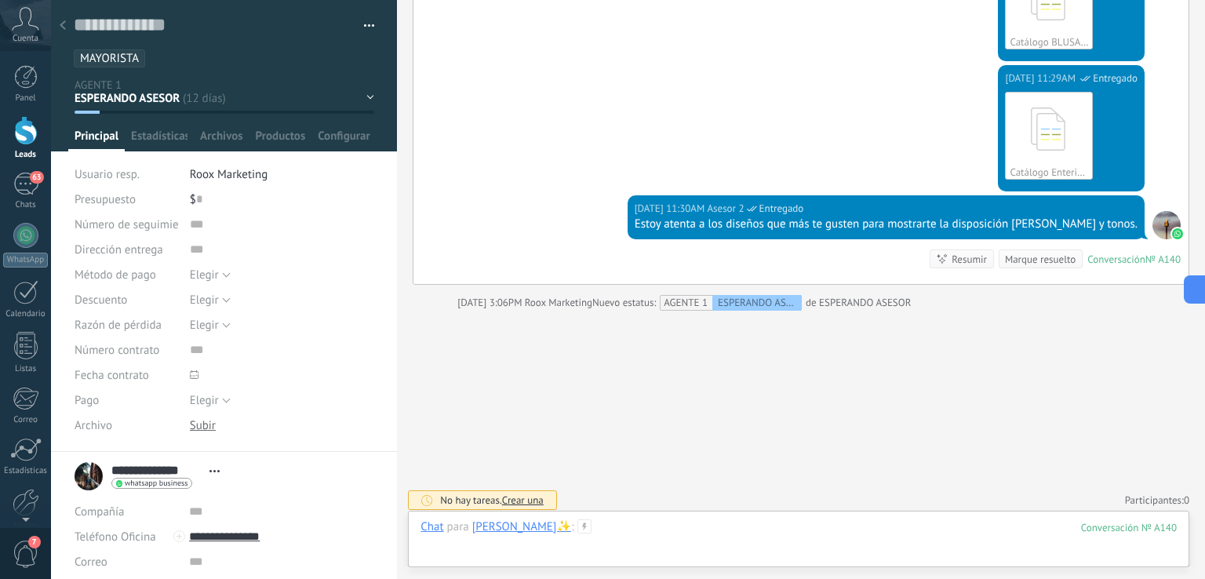
click at [689, 539] on div at bounding box center [798, 542] width 756 height 47
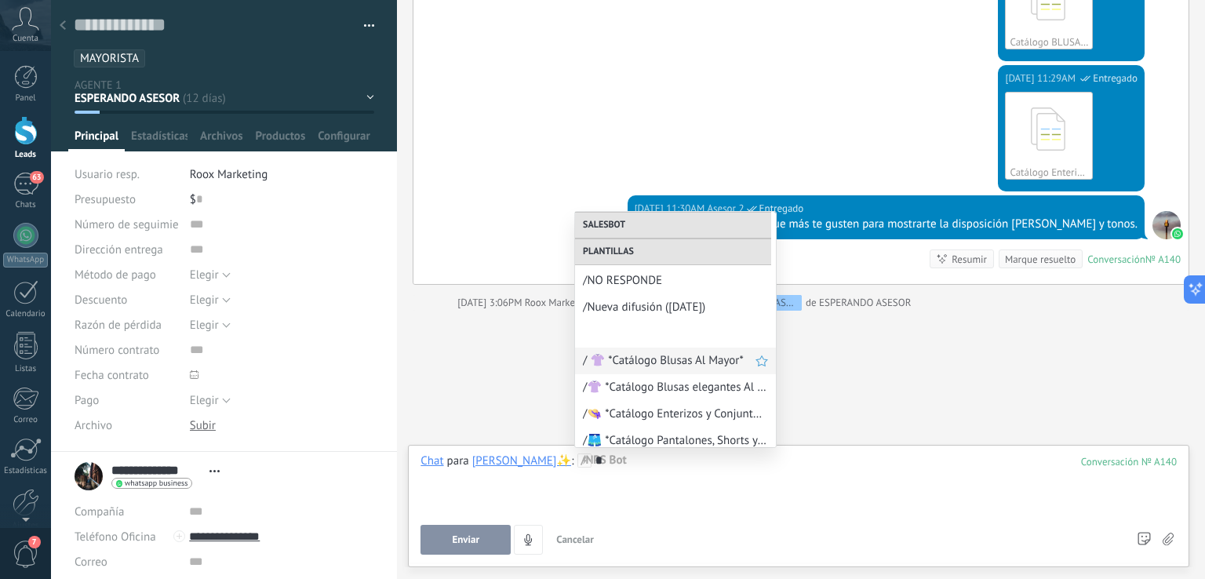
scroll to position [784, 0]
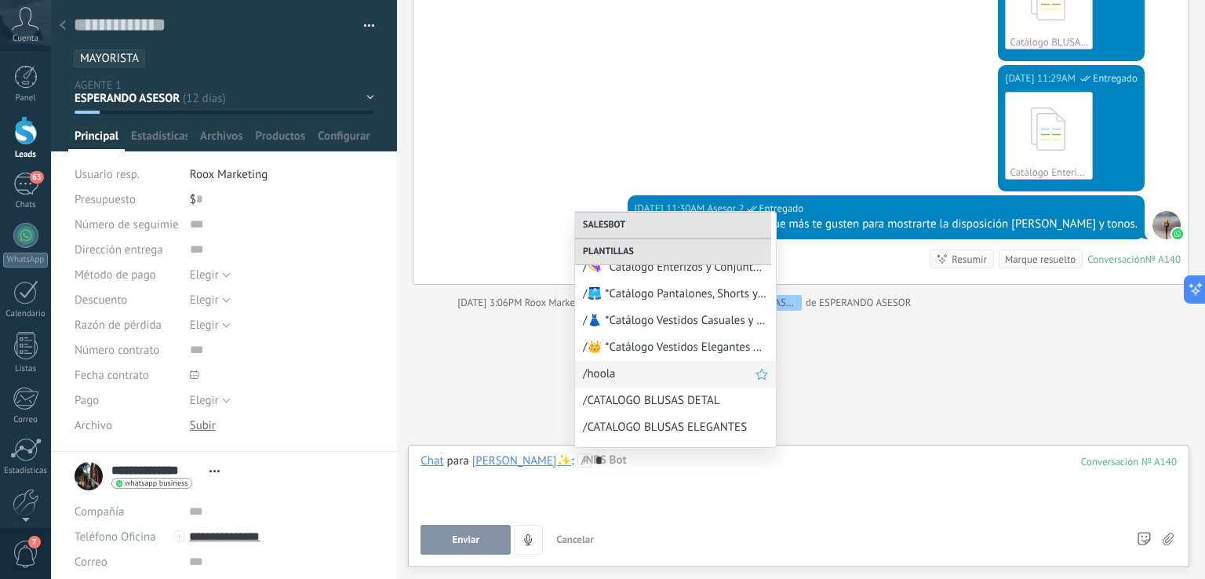
click at [642, 377] on span "/hoola" at bounding box center [669, 373] width 173 height 15
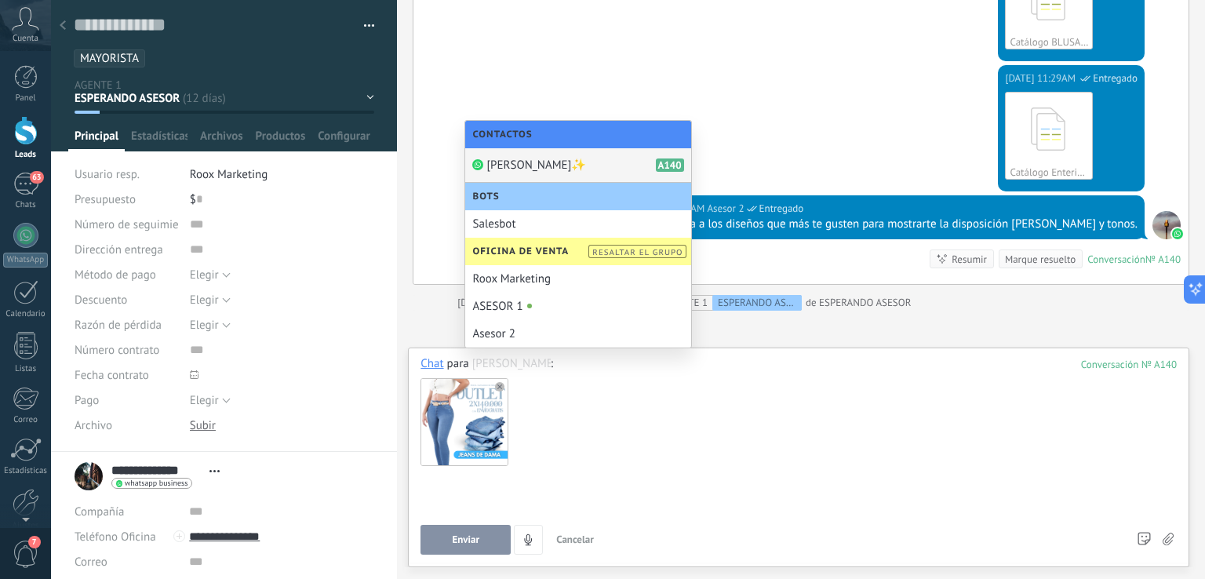
click at [496, 387] on use at bounding box center [499, 386] width 9 height 9
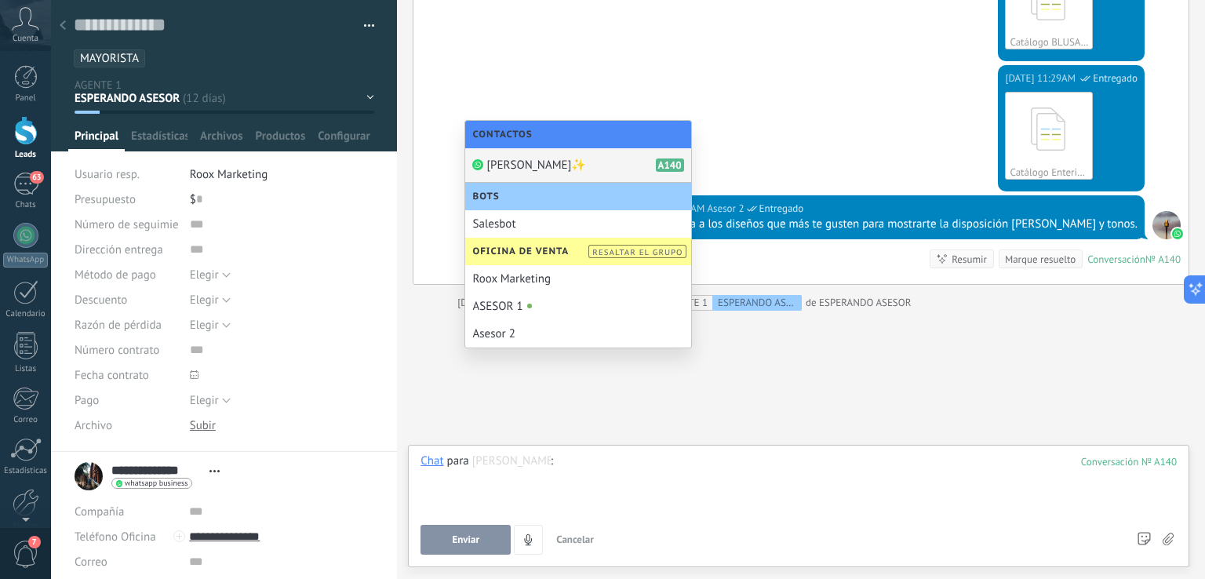
click at [501, 164] on span "[PERSON_NAME]✨" at bounding box center [536, 165] width 99 height 15
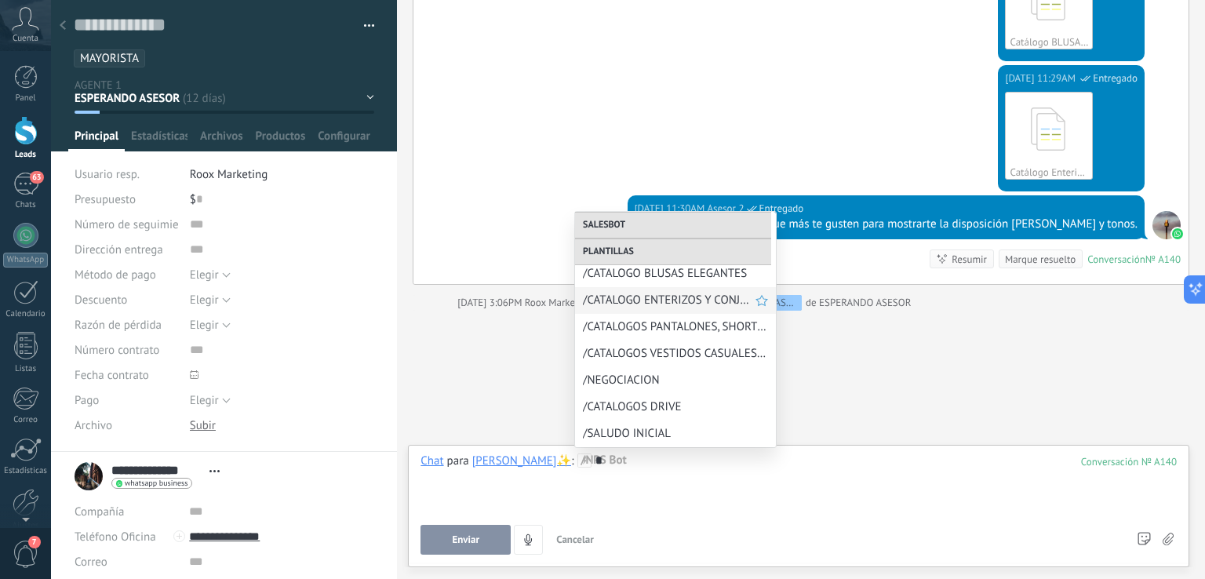
scroll to position [941, 0]
click at [635, 373] on span "/NEGOCIACION" at bounding box center [669, 376] width 173 height 15
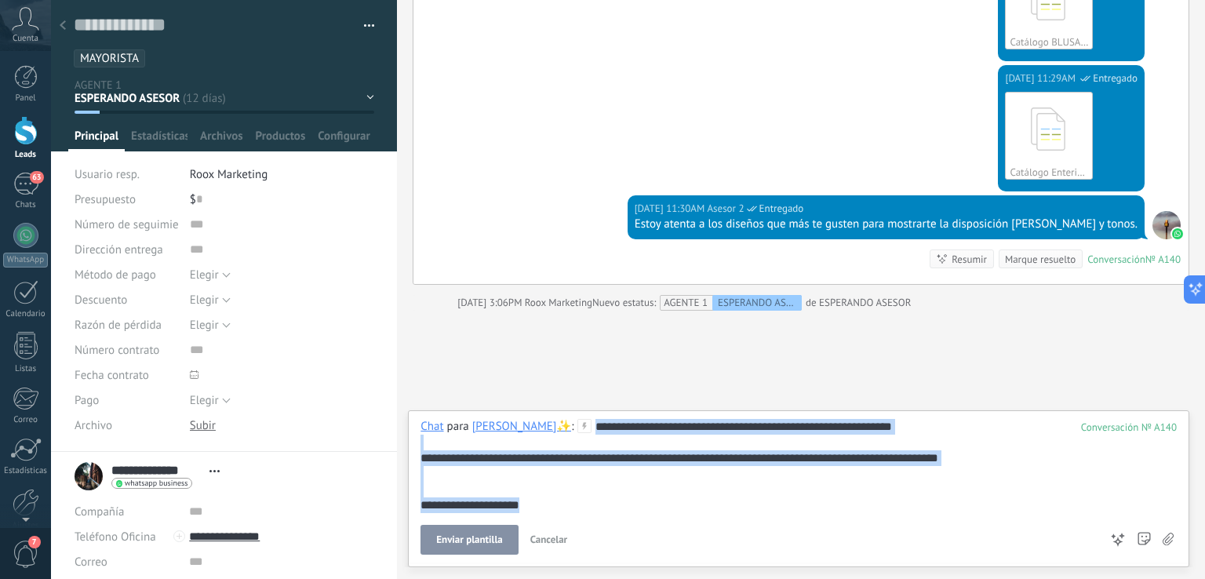
drag, startPoint x: 603, startPoint y: 509, endPoint x: 582, endPoint y: 427, distance: 84.3
click at [582, 427] on div "**********" at bounding box center [798, 466] width 756 height 94
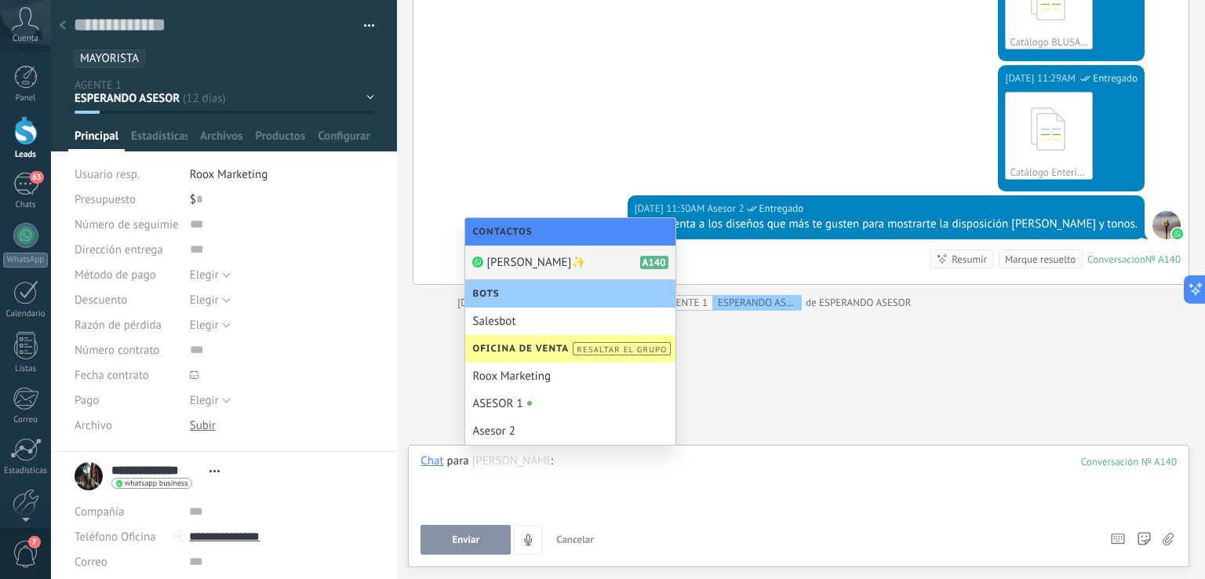
click at [557, 261] on span "[PERSON_NAME]✨" at bounding box center [536, 262] width 99 height 15
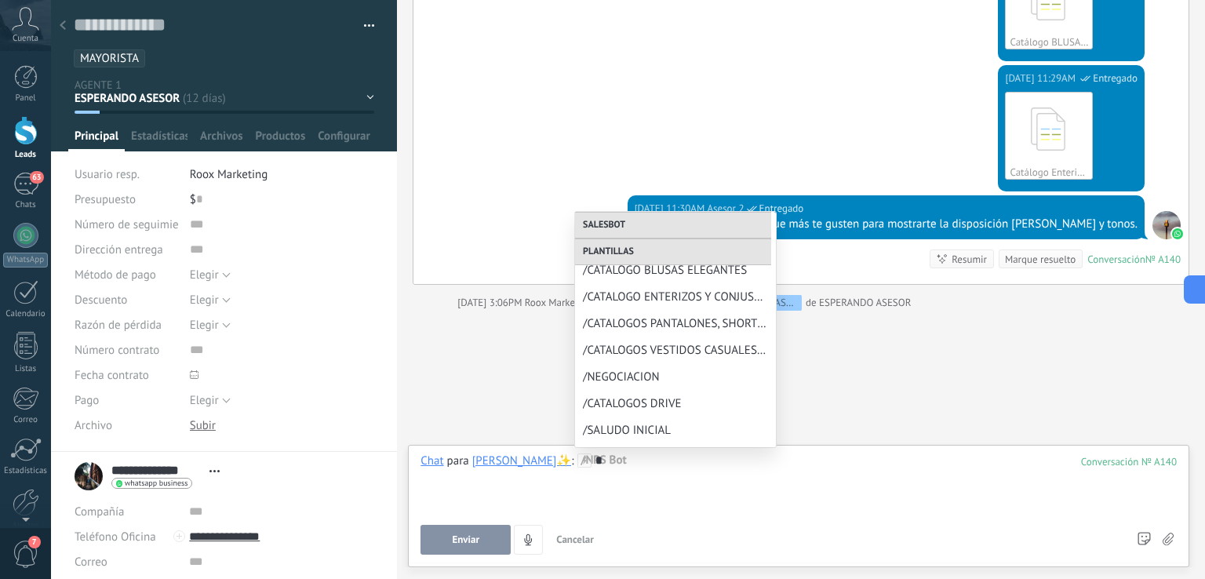
scroll to position [1018, 0]
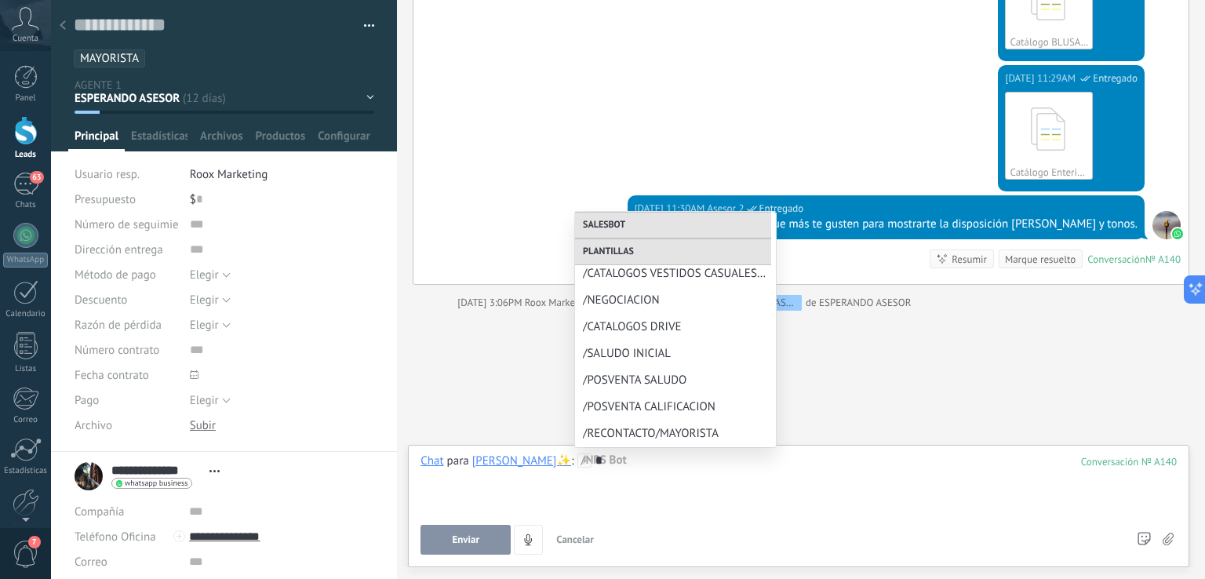
click at [1046, 299] on div "[DATE] 3:06PM Roox Marketing Nuevo estatus: AGENTE 1 ESPERANDO ASESOR de ESPERA…" at bounding box center [818, 303] width 723 height 16
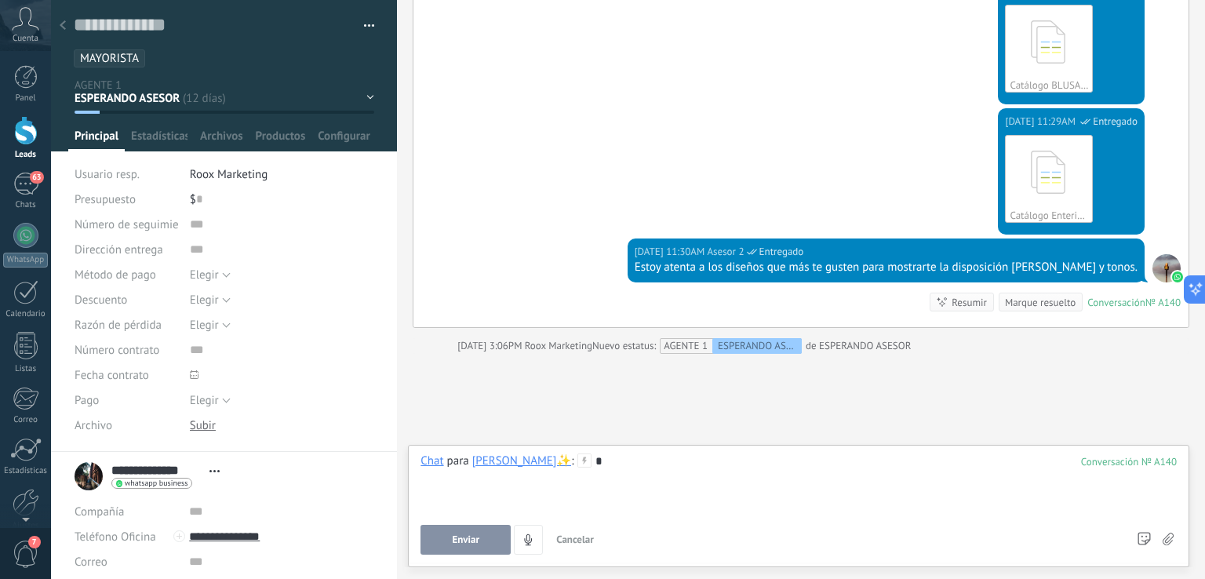
scroll to position [2702, 0]
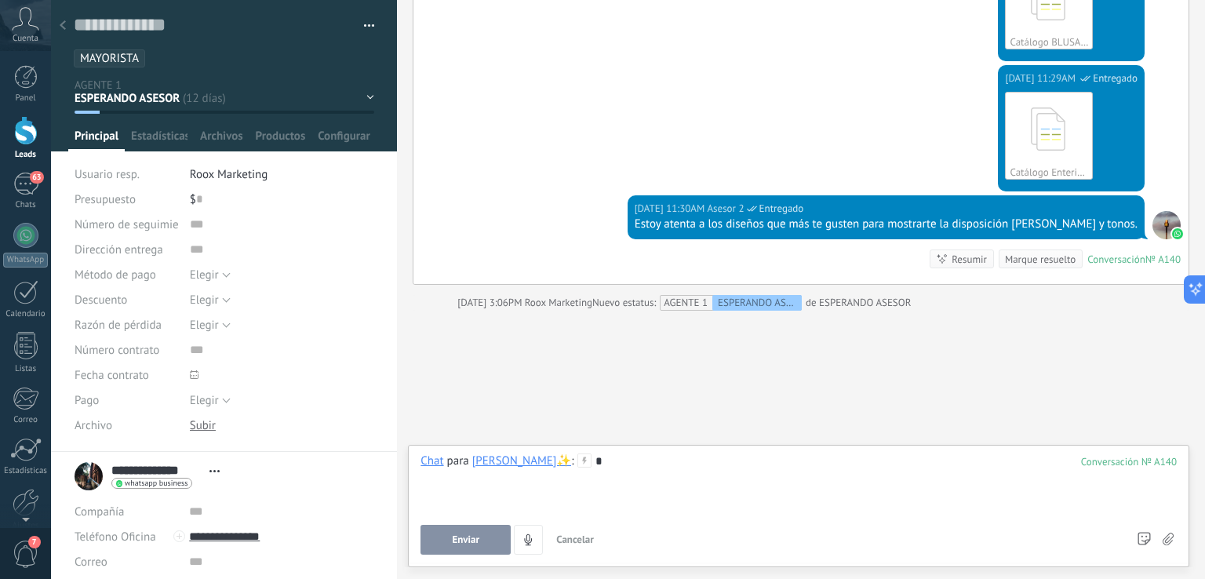
click at [631, 477] on div "*" at bounding box center [798, 483] width 756 height 60
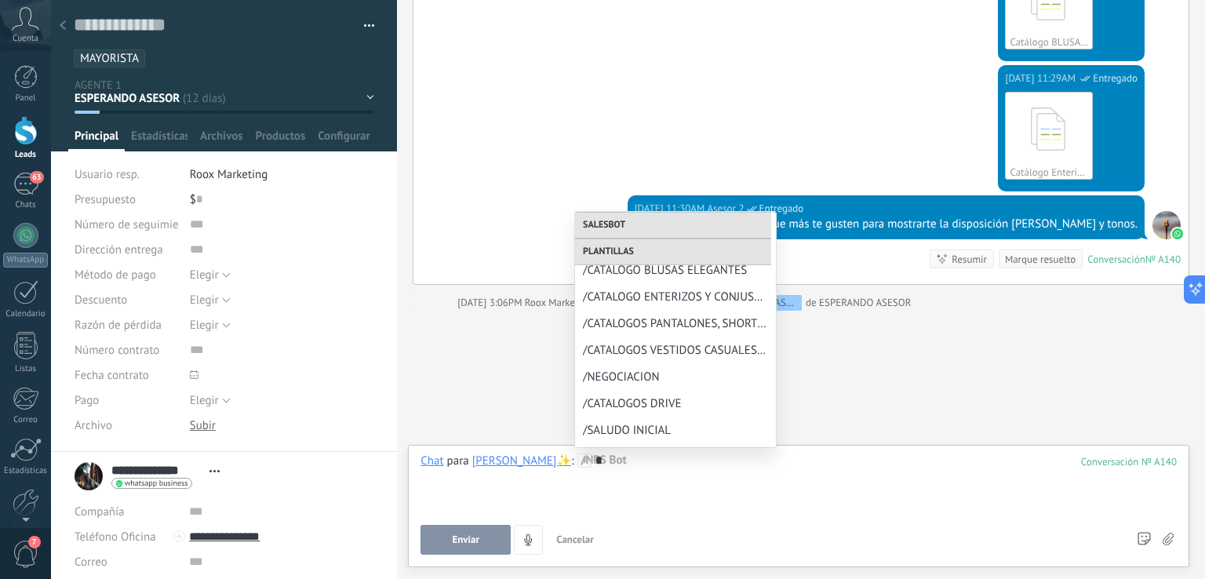
scroll to position [1018, 0]
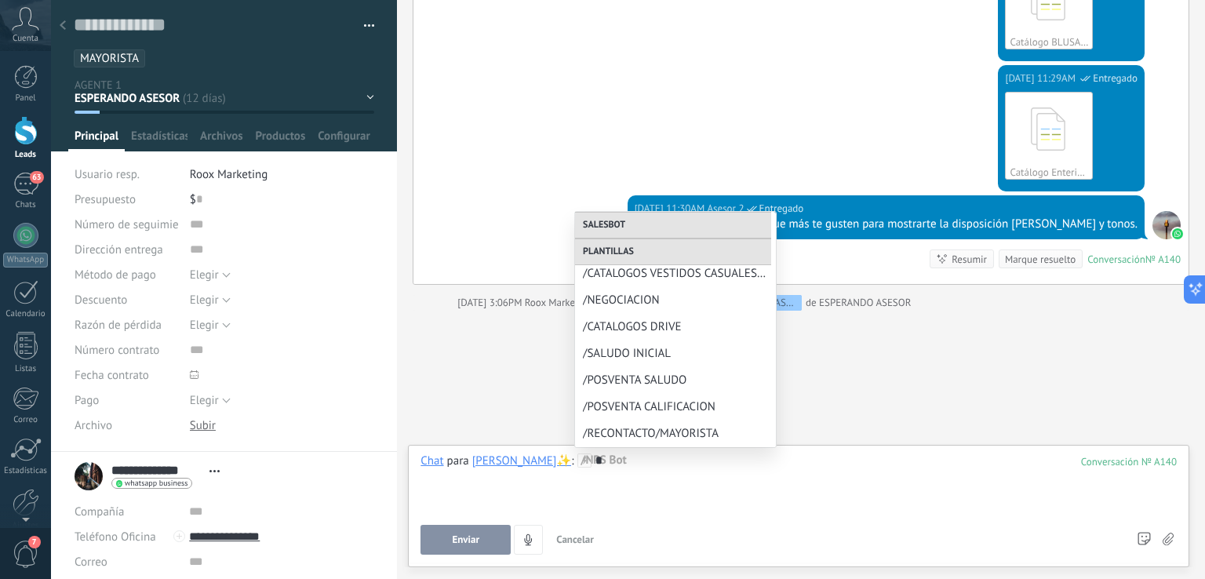
click at [663, 427] on span "/RECONTACTO/MAYORISTA" at bounding box center [675, 433] width 185 height 15
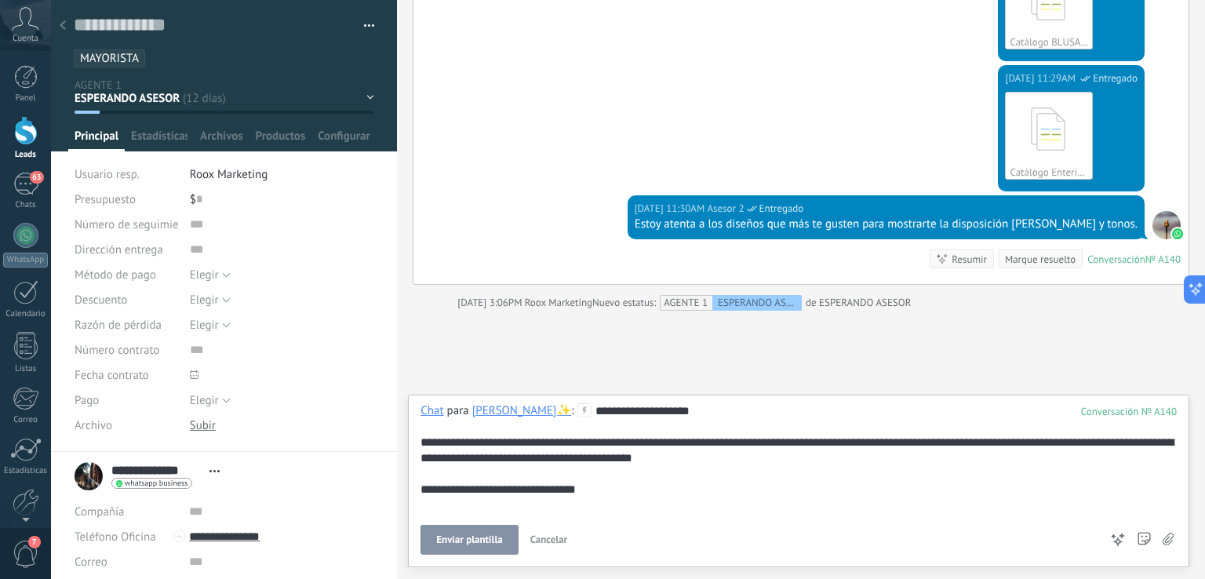
click at [474, 537] on span "Enviar plantilla" at bounding box center [469, 539] width 66 height 11
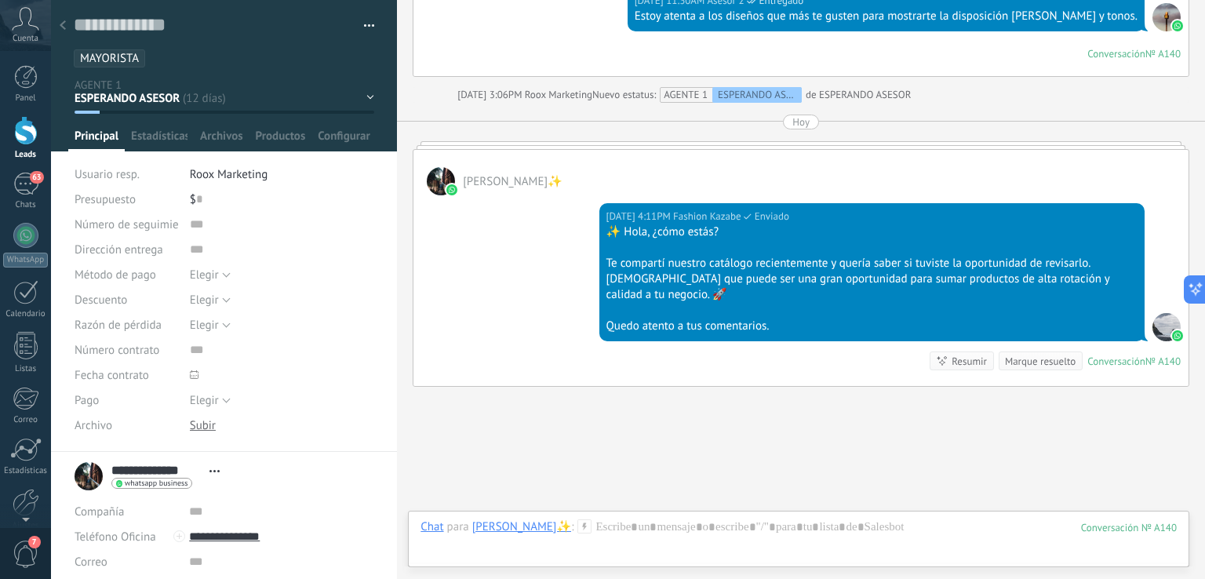
scroll to position [2985, 0]
